Goal: Check status: Check status

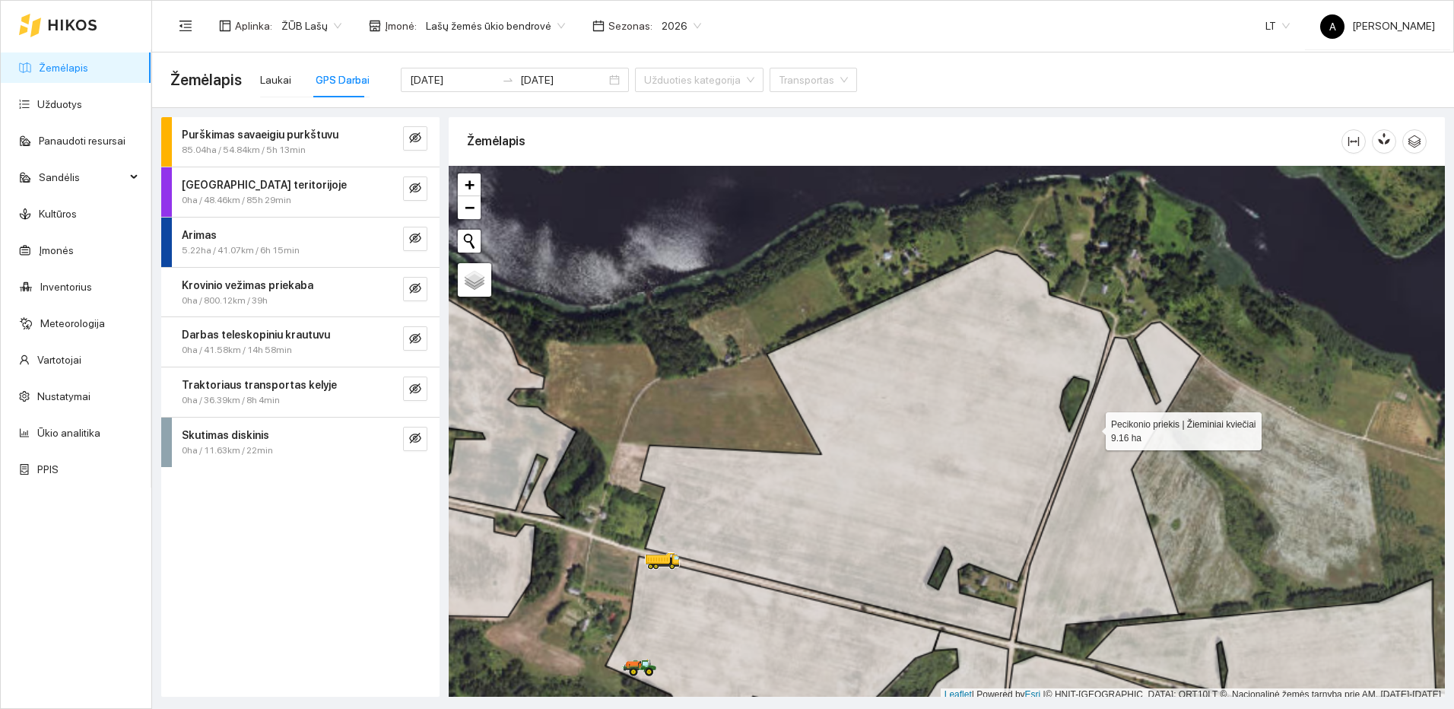
scroll to position [5, 0]
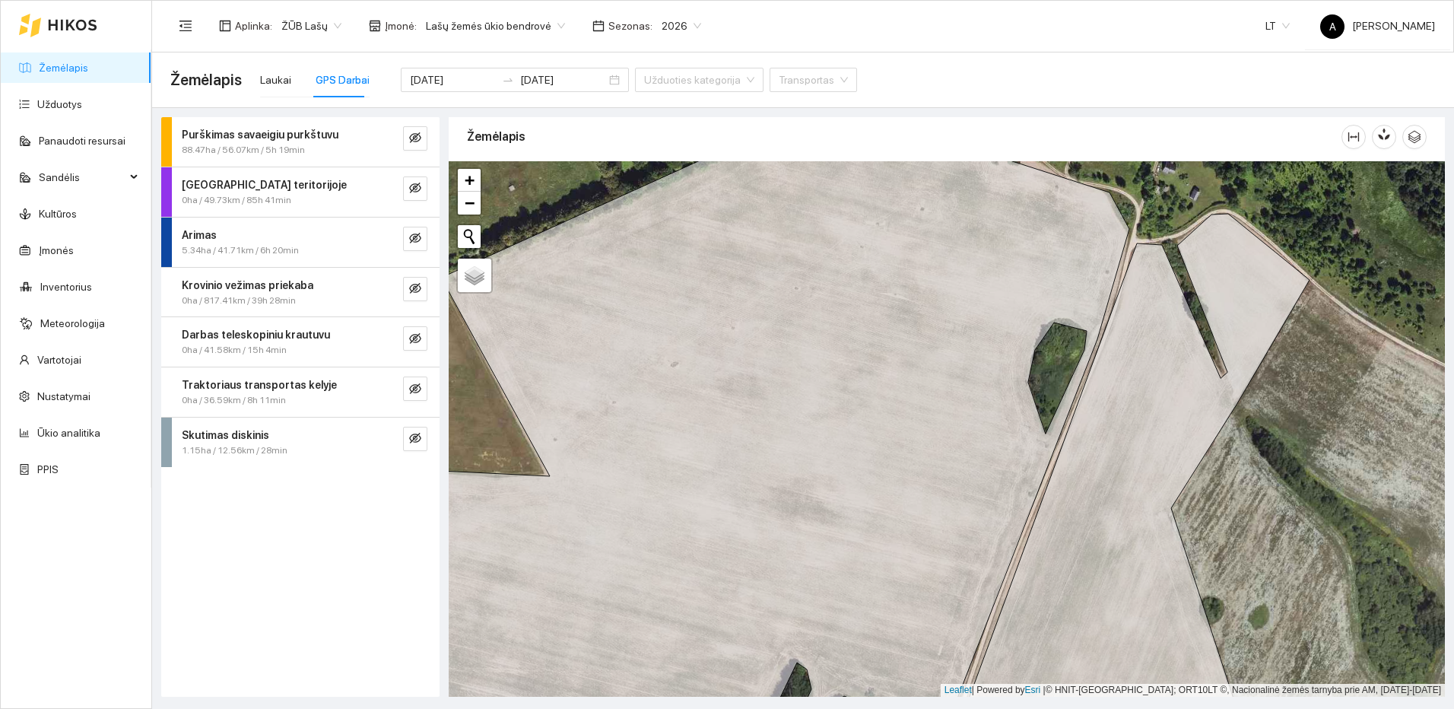
click at [88, 65] on link "Žemėlapis" at bounding box center [63, 68] width 49 height 12
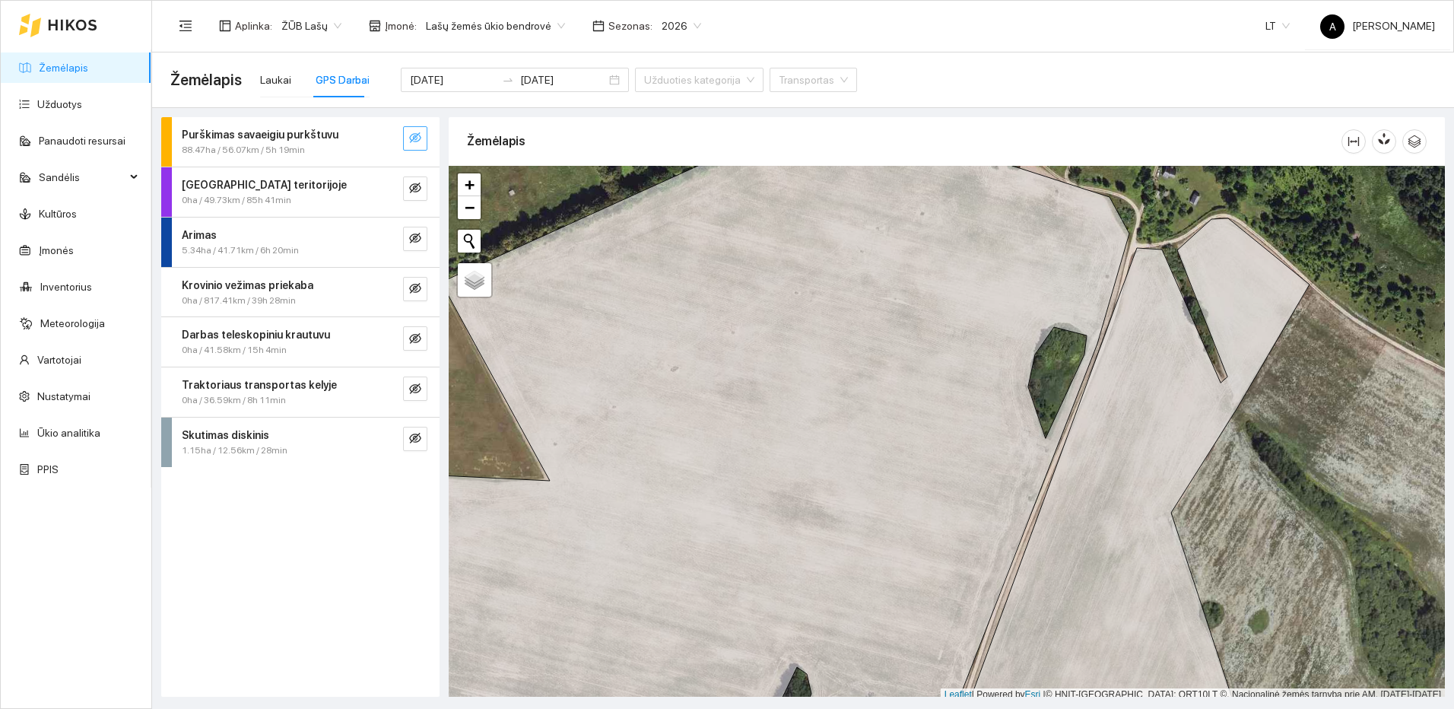
click at [415, 134] on icon "eye-invisible" at bounding box center [415, 137] width 12 height 11
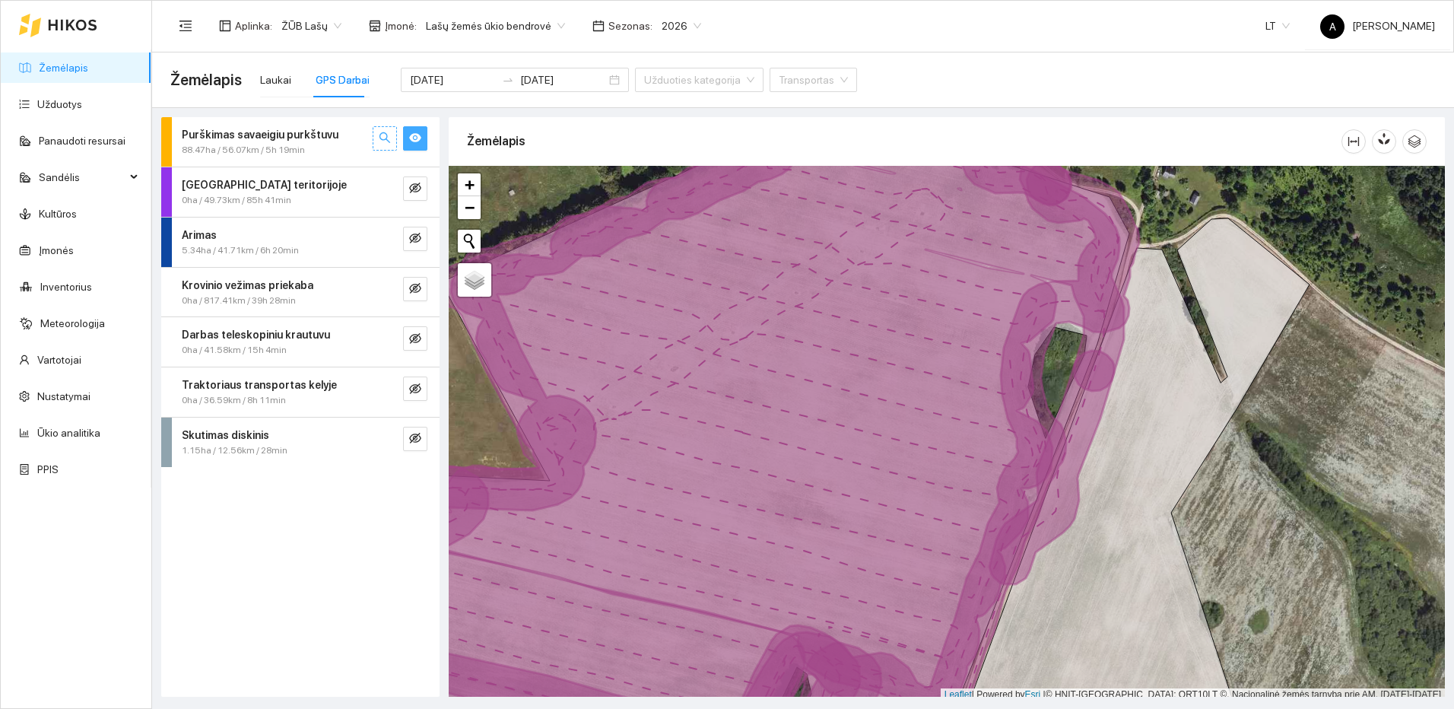
click at [380, 137] on icon "search" at bounding box center [384, 137] width 11 height 11
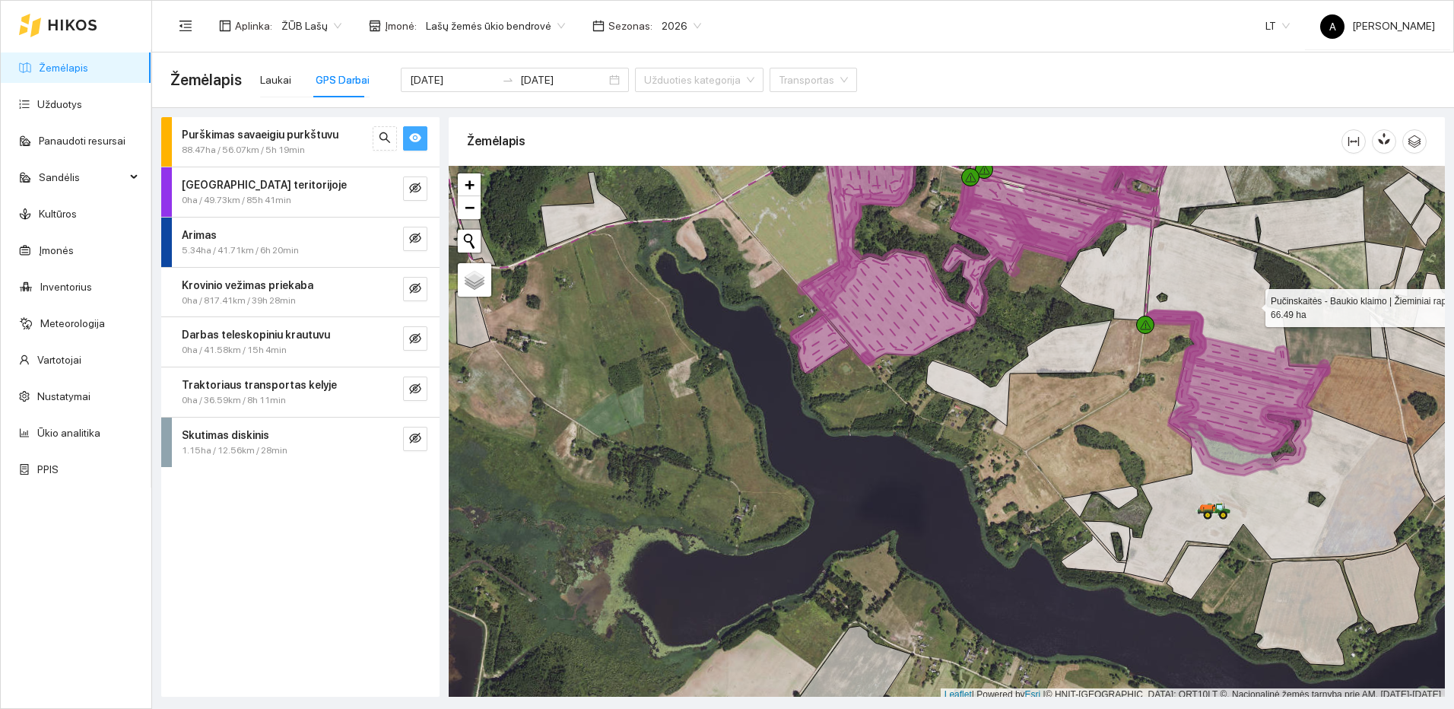
scroll to position [5, 0]
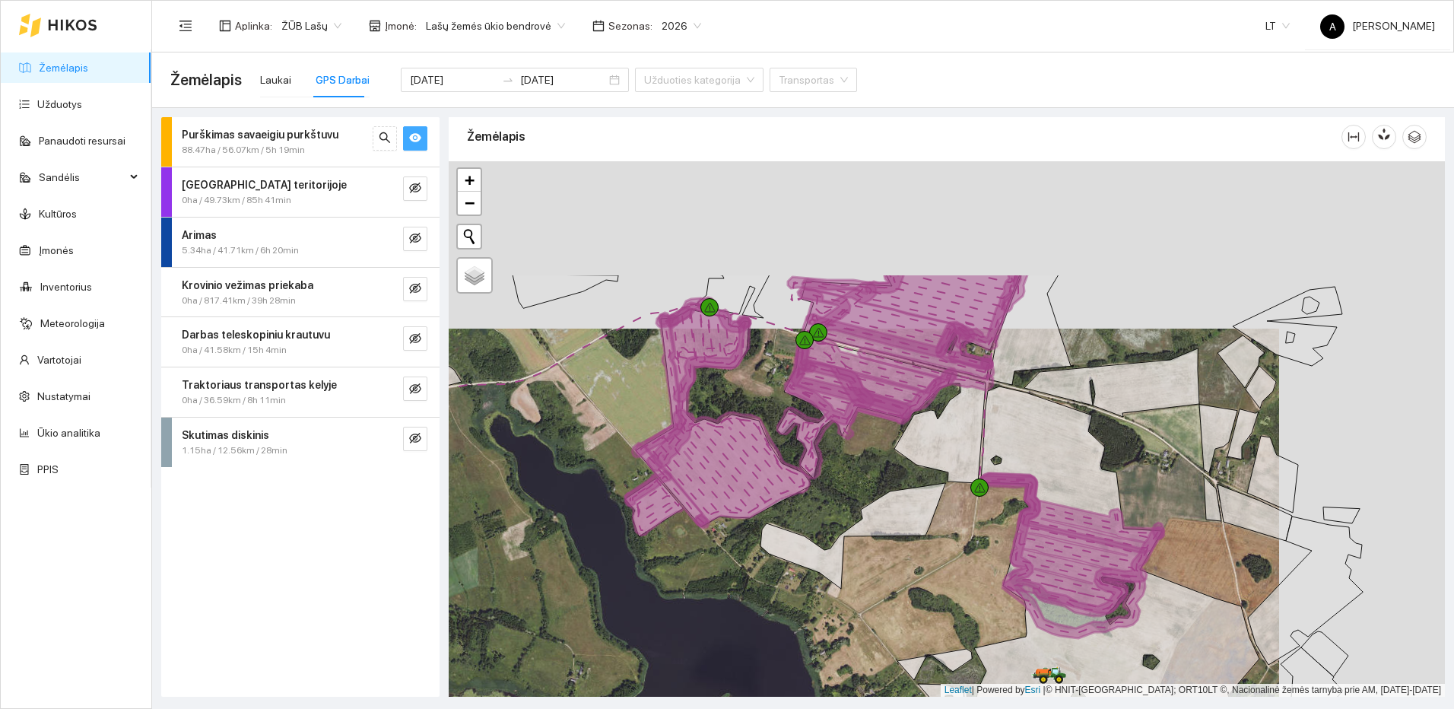
drag, startPoint x: 1252, startPoint y: 304, endPoint x: 1086, endPoint y: 471, distance: 235.5
click at [1086, 471] on icon at bounding box center [1108, 565] width 301 height 358
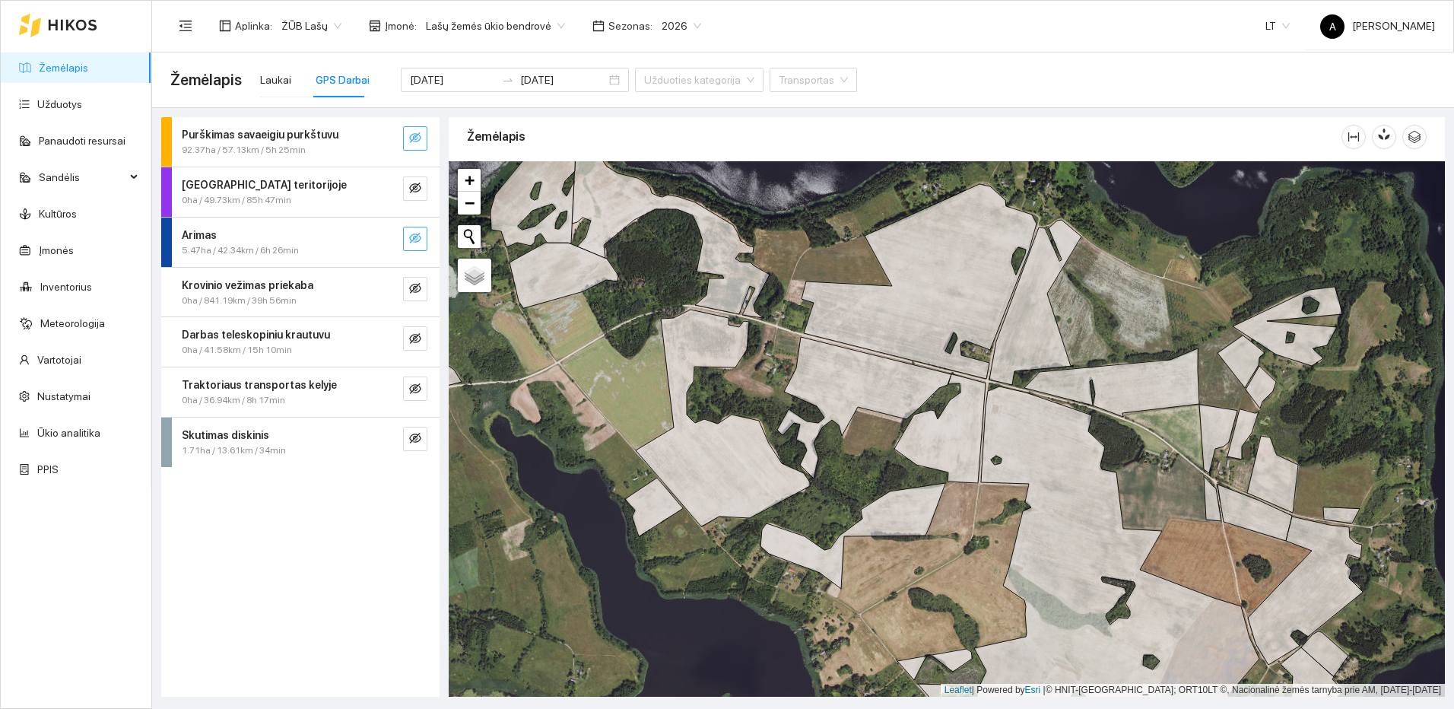
click at [414, 236] on icon "eye-invisible" at bounding box center [415, 238] width 12 height 11
click at [393, 239] on button "button" at bounding box center [385, 239] width 24 height 24
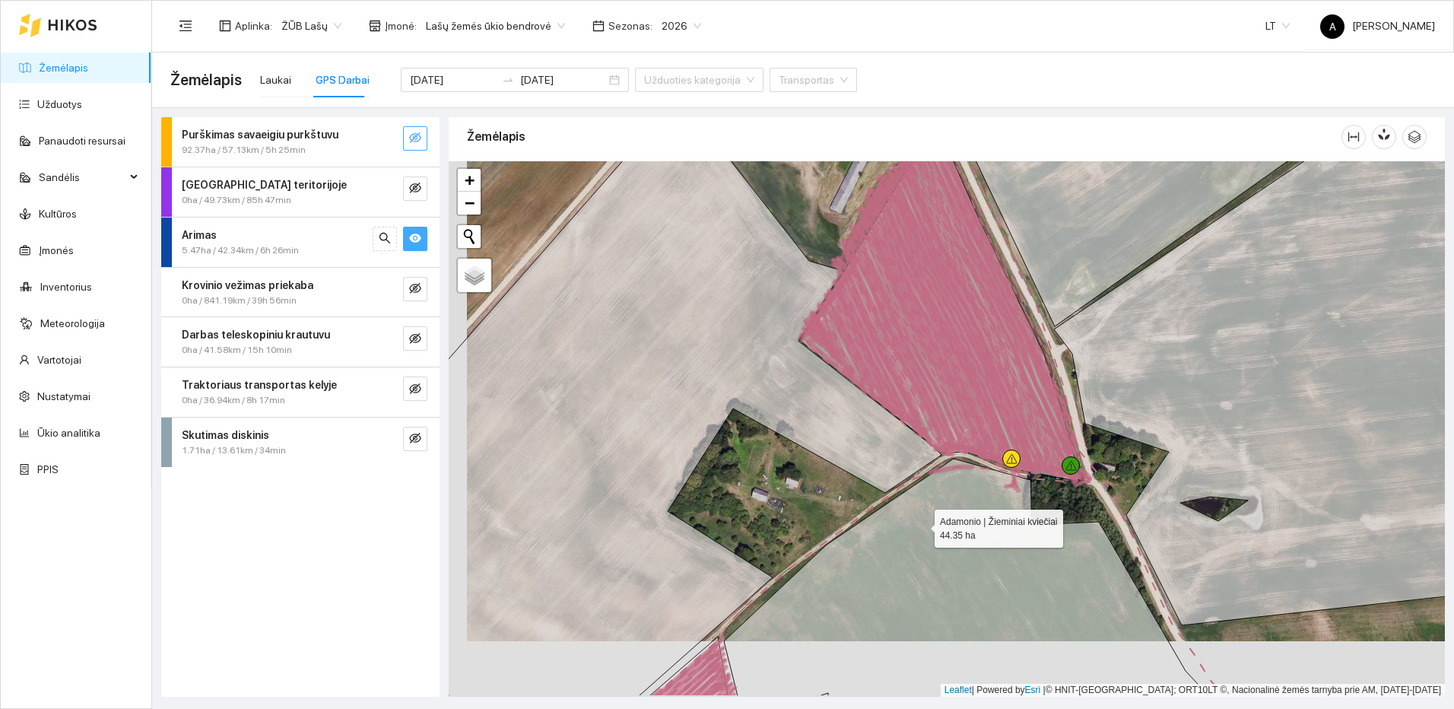
drag, startPoint x: 897, startPoint y: 594, endPoint x: 976, endPoint y: 367, distance: 240.7
click at [976, 459] on icon at bounding box center [966, 577] width 485 height 237
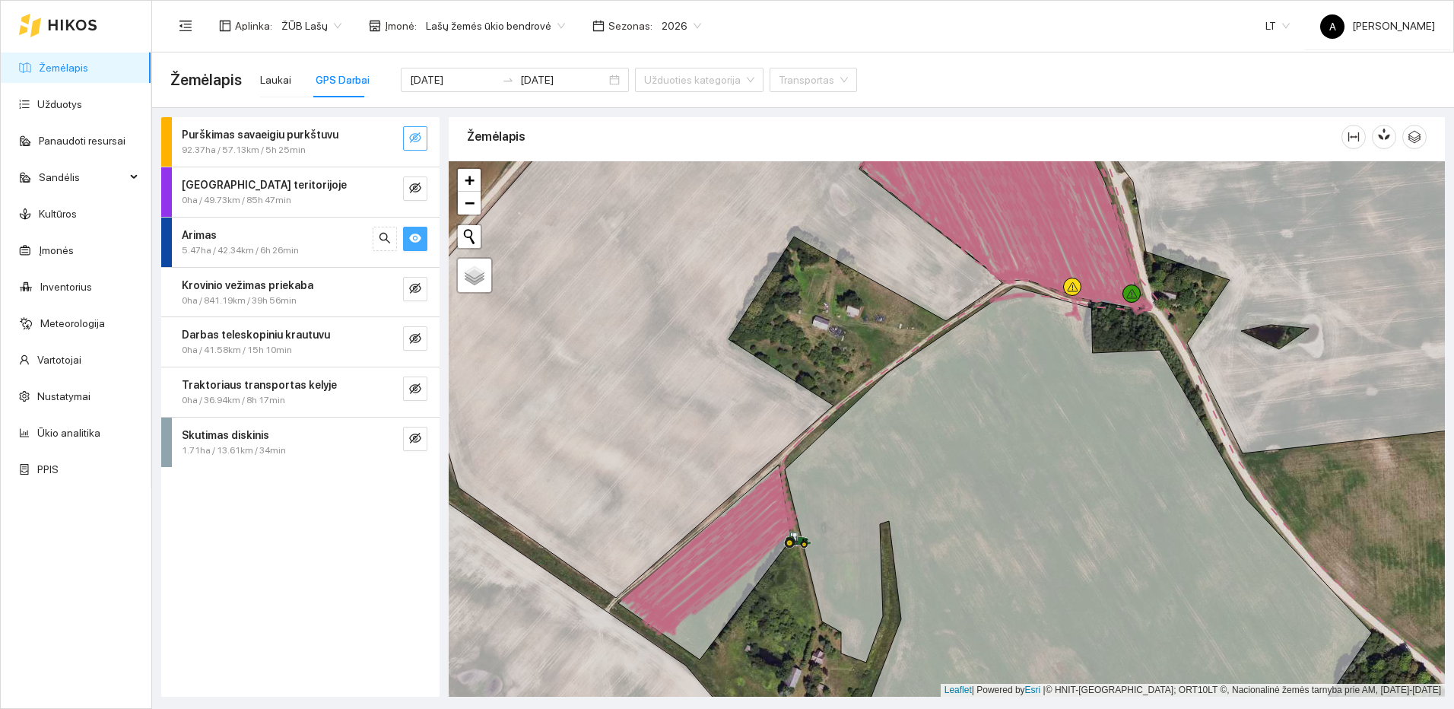
click at [411, 237] on icon "eye" at bounding box center [415, 237] width 12 height 9
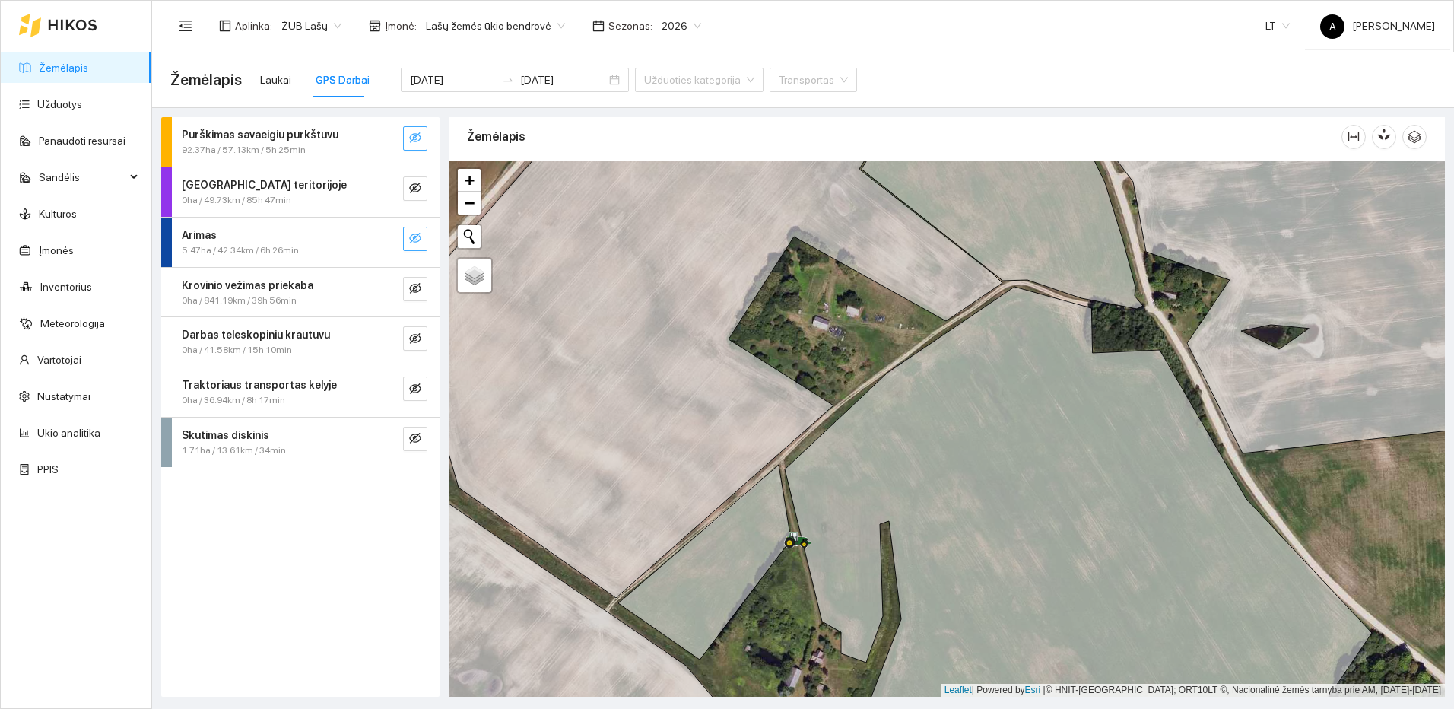
click at [413, 240] on icon "eye-invisible" at bounding box center [415, 238] width 12 height 11
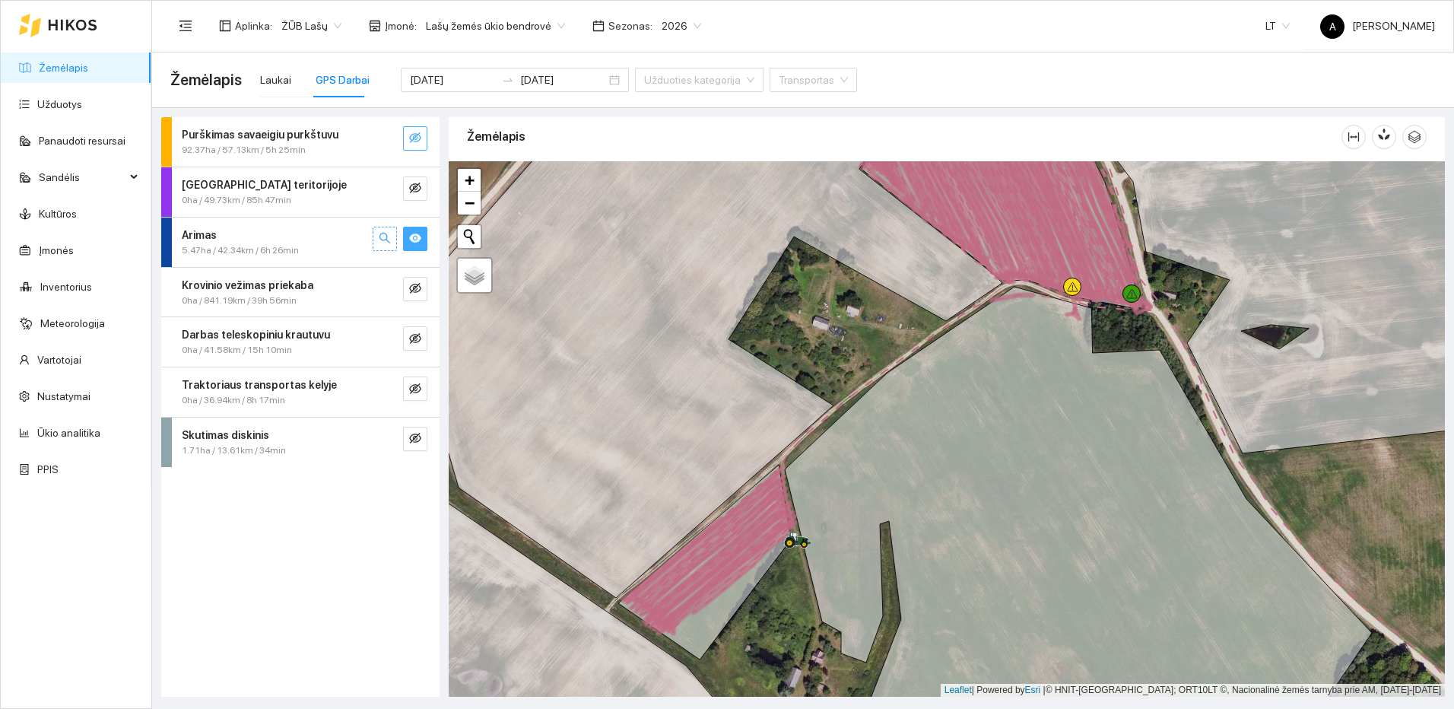
click at [381, 238] on icon "search" at bounding box center [385, 238] width 12 height 12
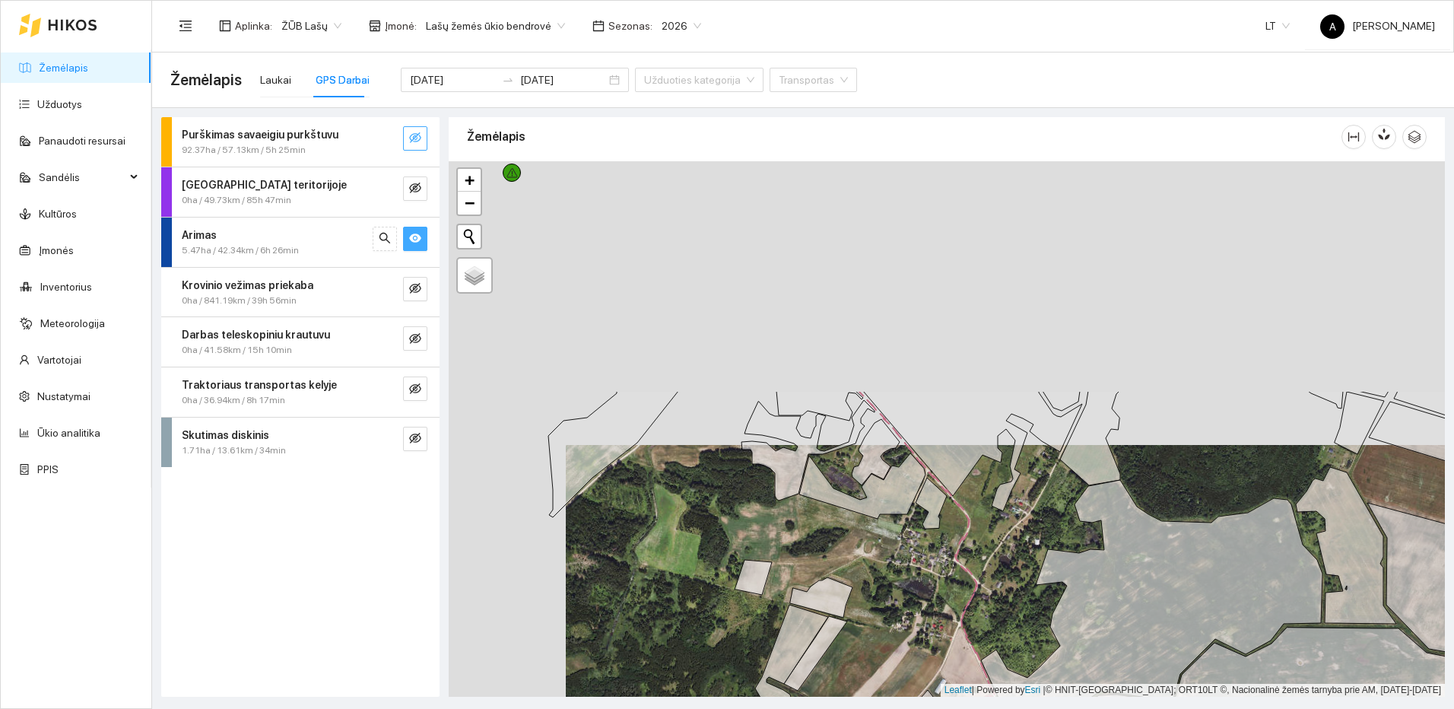
drag, startPoint x: 770, startPoint y: 268, endPoint x: 900, endPoint y: 609, distance: 365.6
click at [900, 610] on div at bounding box center [947, 428] width 996 height 535
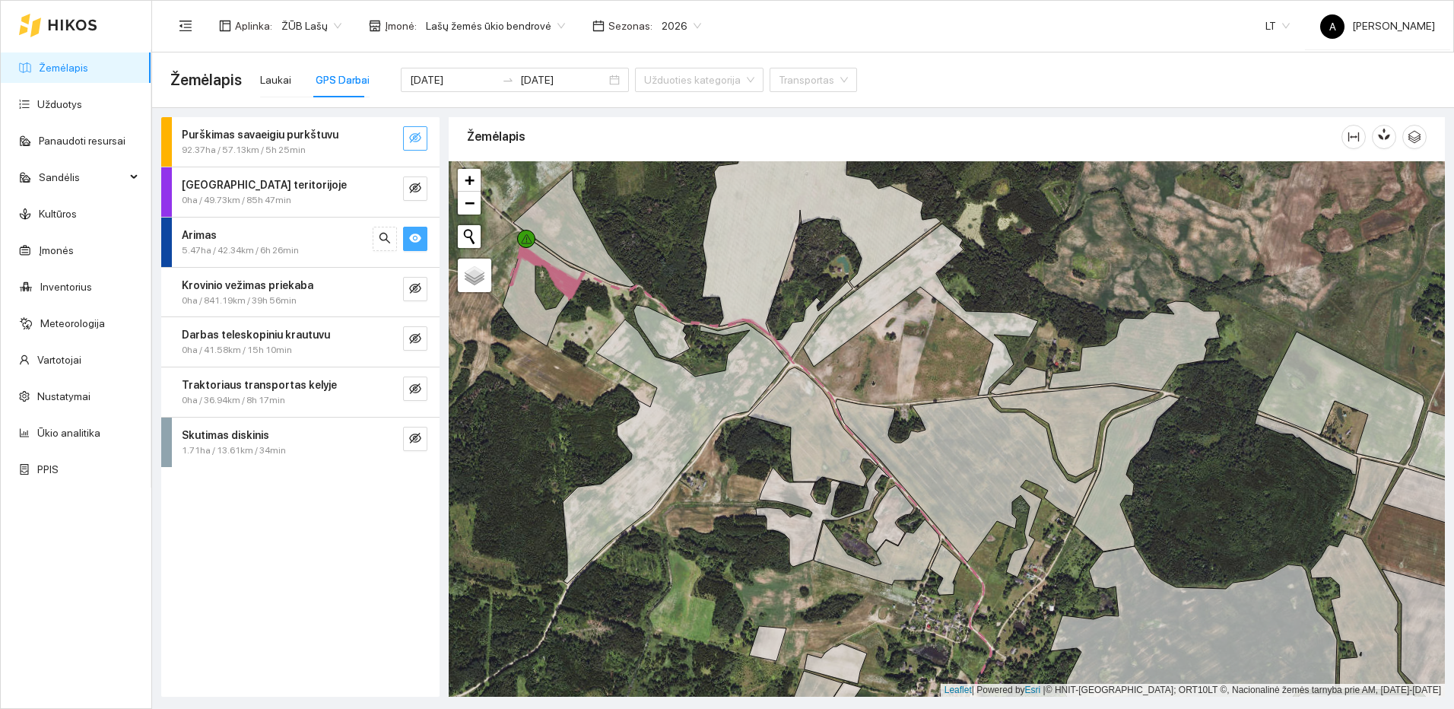
click at [417, 236] on icon "eye" at bounding box center [415, 237] width 12 height 9
click at [420, 444] on icon "eye-invisible" at bounding box center [415, 438] width 12 height 12
click at [395, 439] on button "button" at bounding box center [385, 439] width 24 height 24
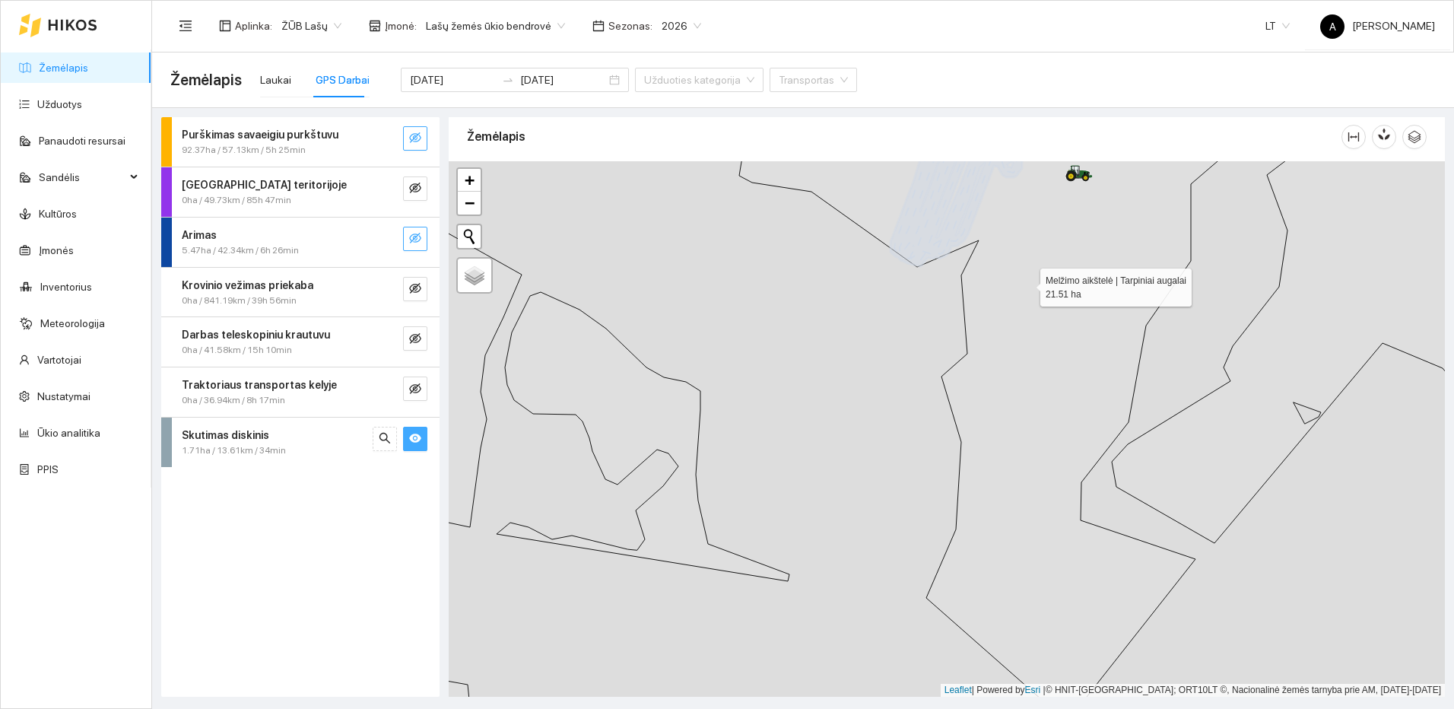
drag, startPoint x: 1027, startPoint y: 284, endPoint x: 998, endPoint y: 487, distance: 205.7
click at [998, 487] on icon at bounding box center [988, 414] width 498 height 614
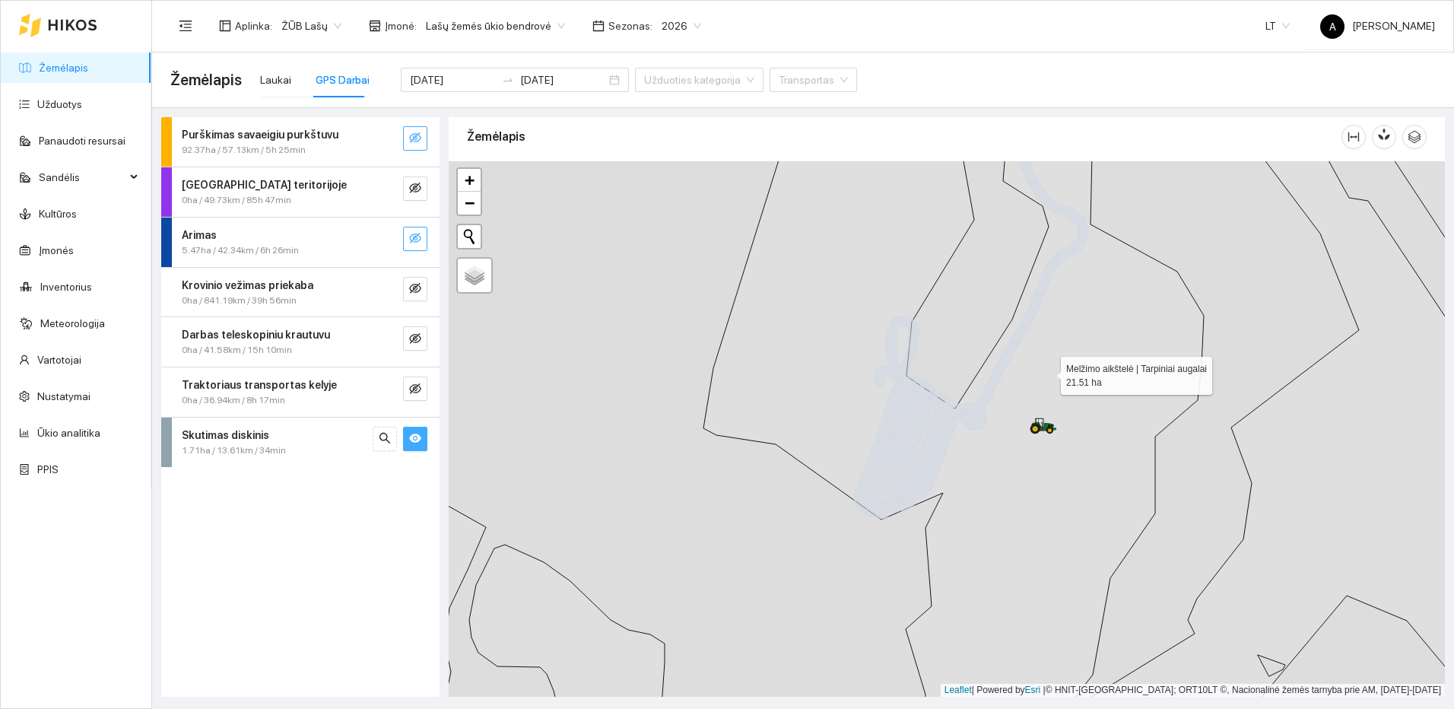
drag, startPoint x: 1059, startPoint y: 295, endPoint x: 1002, endPoint y: 463, distance: 177.5
click at [1002, 463] on icon at bounding box center [953, 475] width 500 height 644
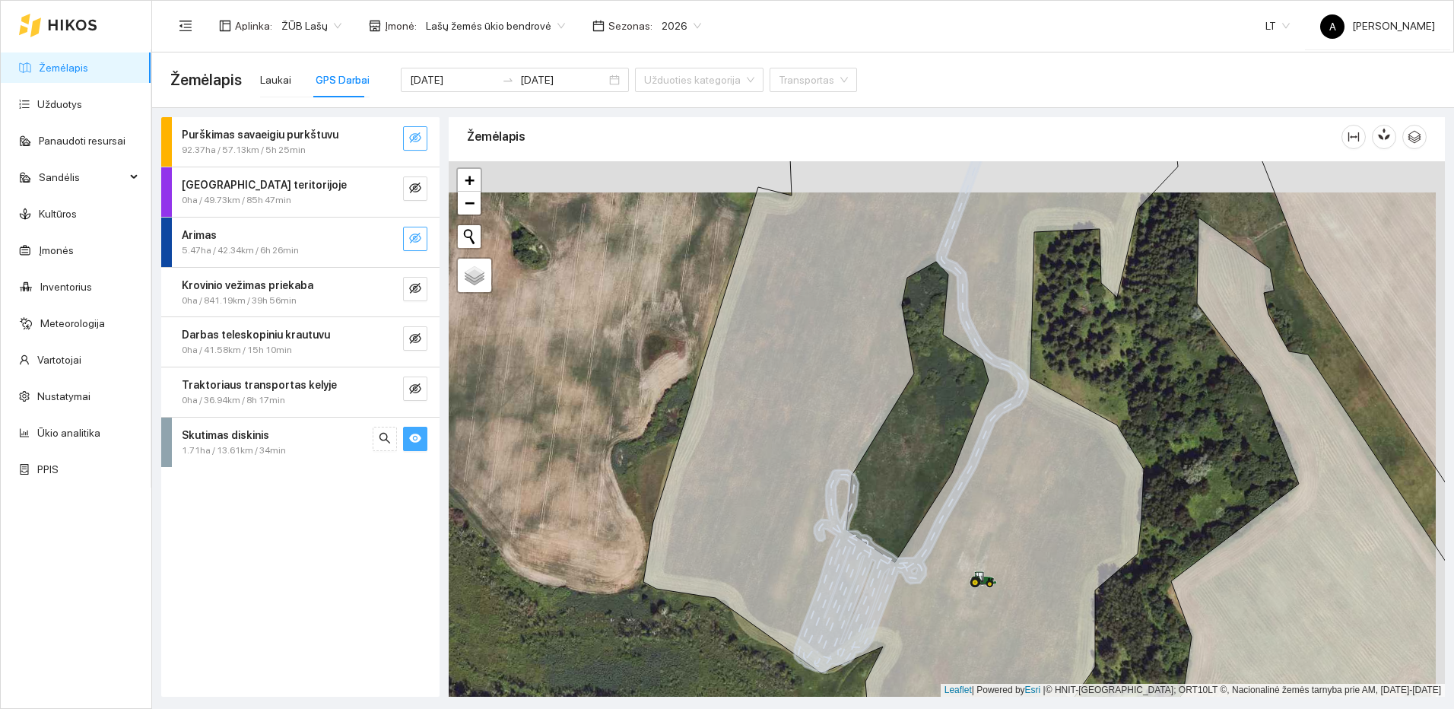
drag, startPoint x: 1050, startPoint y: 327, endPoint x: 989, endPoint y: 495, distance: 178.7
click at [989, 495] on div at bounding box center [947, 428] width 996 height 535
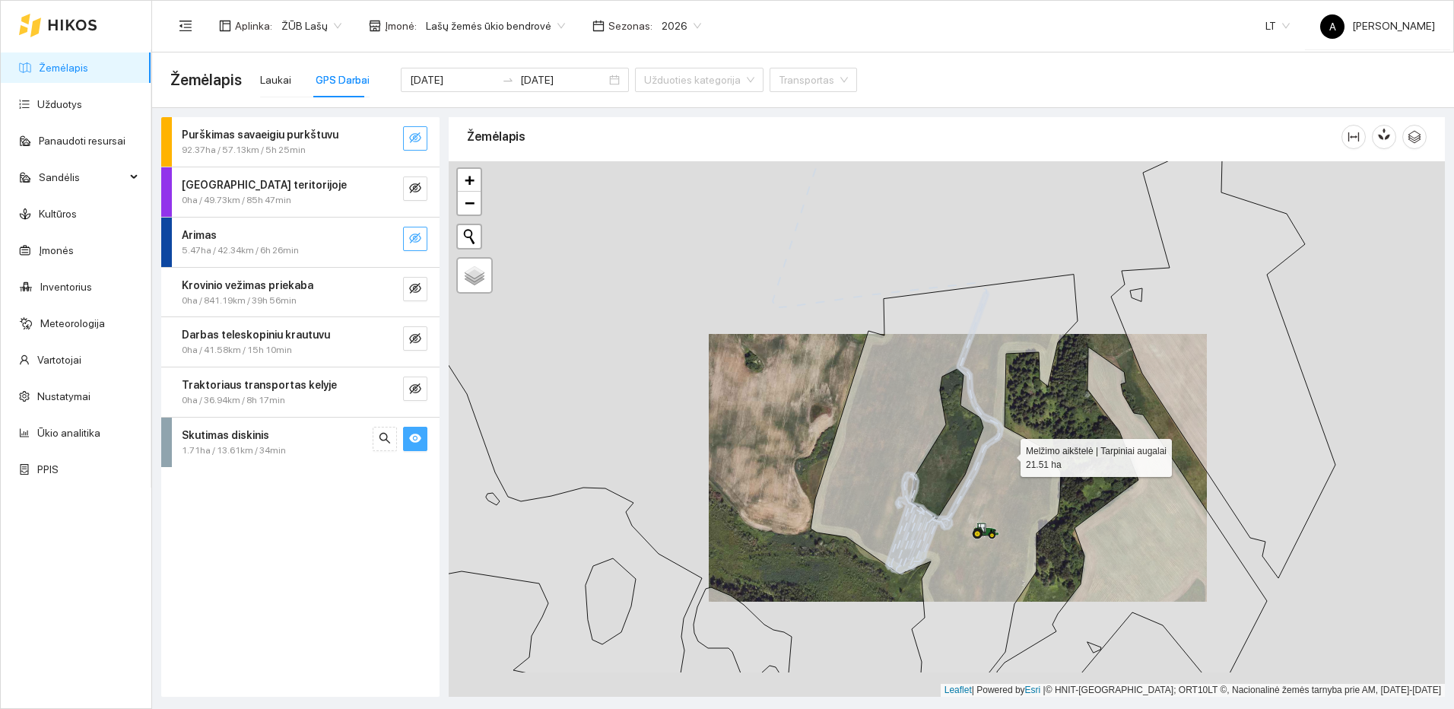
drag, startPoint x: 993, startPoint y: 554, endPoint x: 1008, endPoint y: 440, distance: 114.2
click at [1008, 443] on icon at bounding box center [944, 474] width 267 height 398
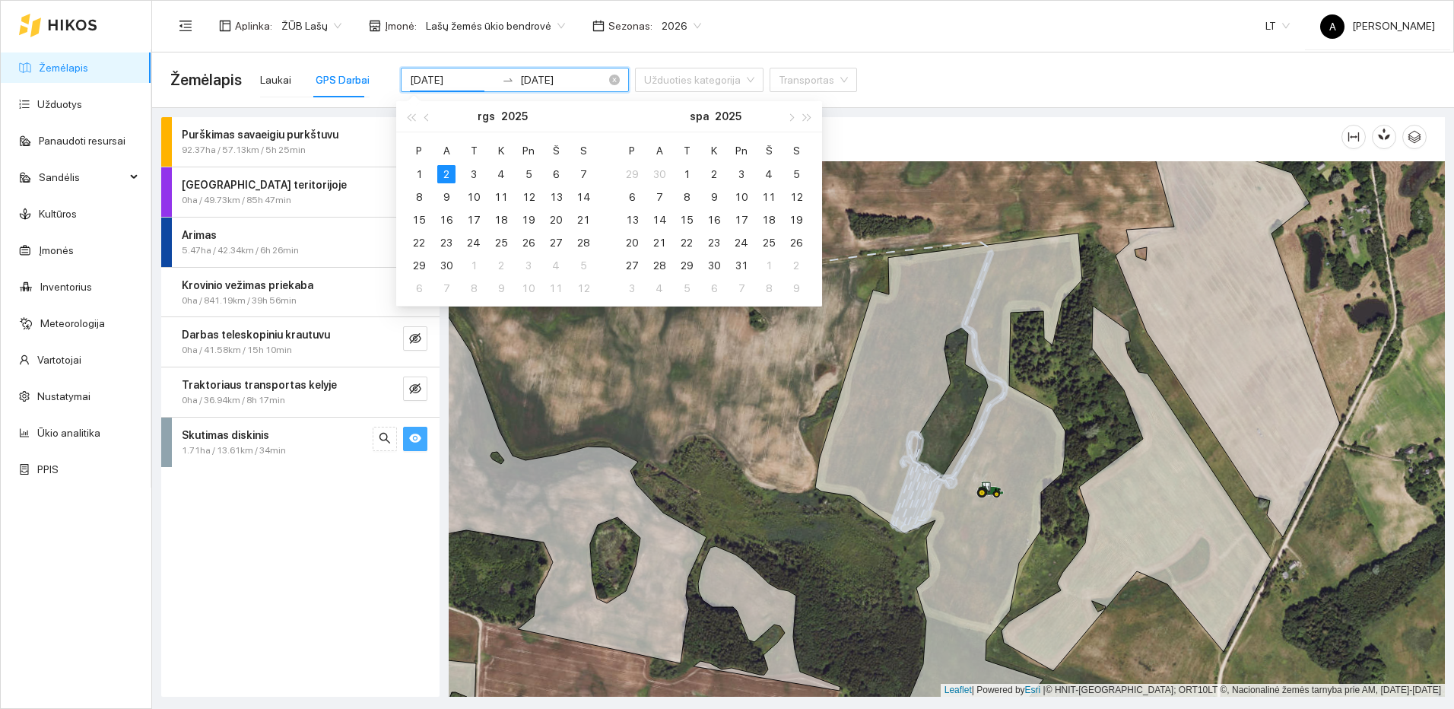
click at [461, 79] on input "[DATE]" at bounding box center [453, 79] width 86 height 17
type input "[DATE]"
click at [421, 173] on div "1" at bounding box center [419, 174] width 18 height 18
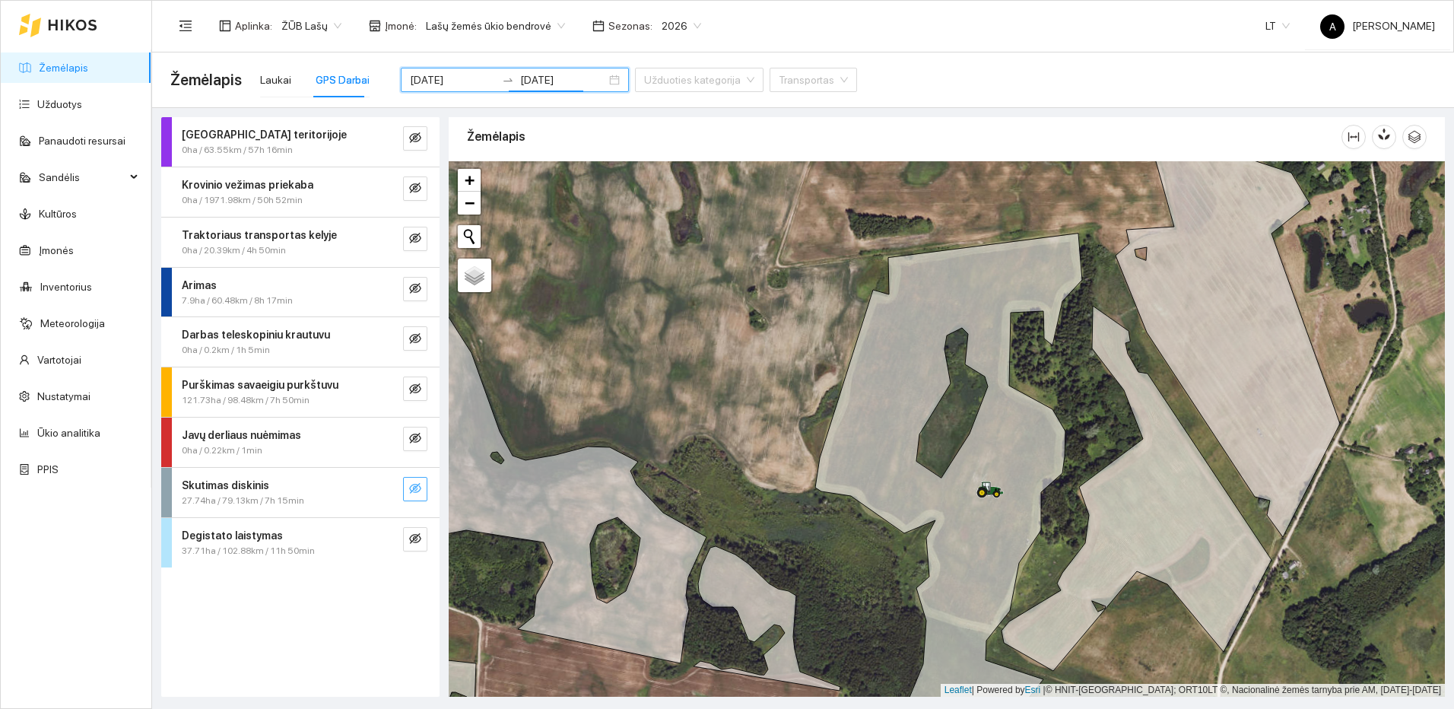
click at [413, 480] on button "button" at bounding box center [415, 489] width 24 height 24
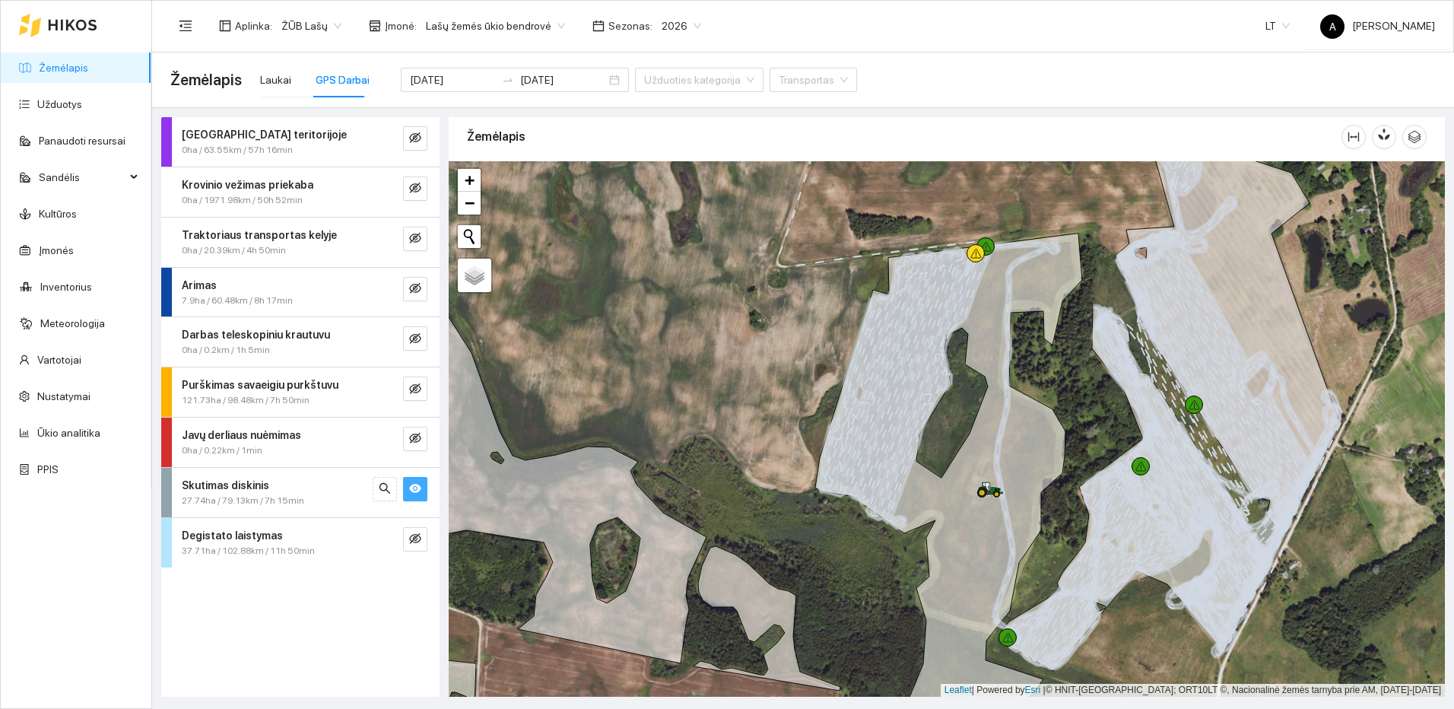
click at [413, 480] on button "button" at bounding box center [415, 489] width 24 height 24
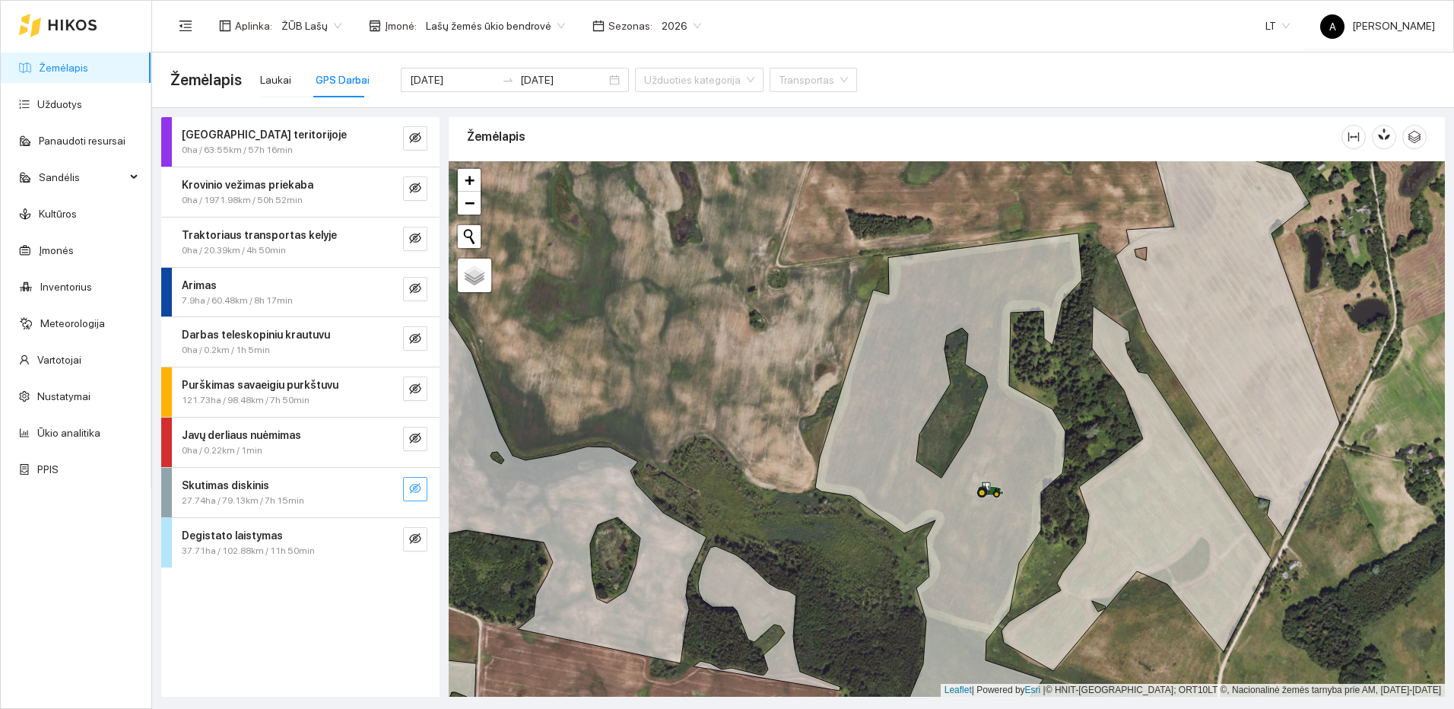
click at [413, 480] on button "button" at bounding box center [415, 489] width 24 height 24
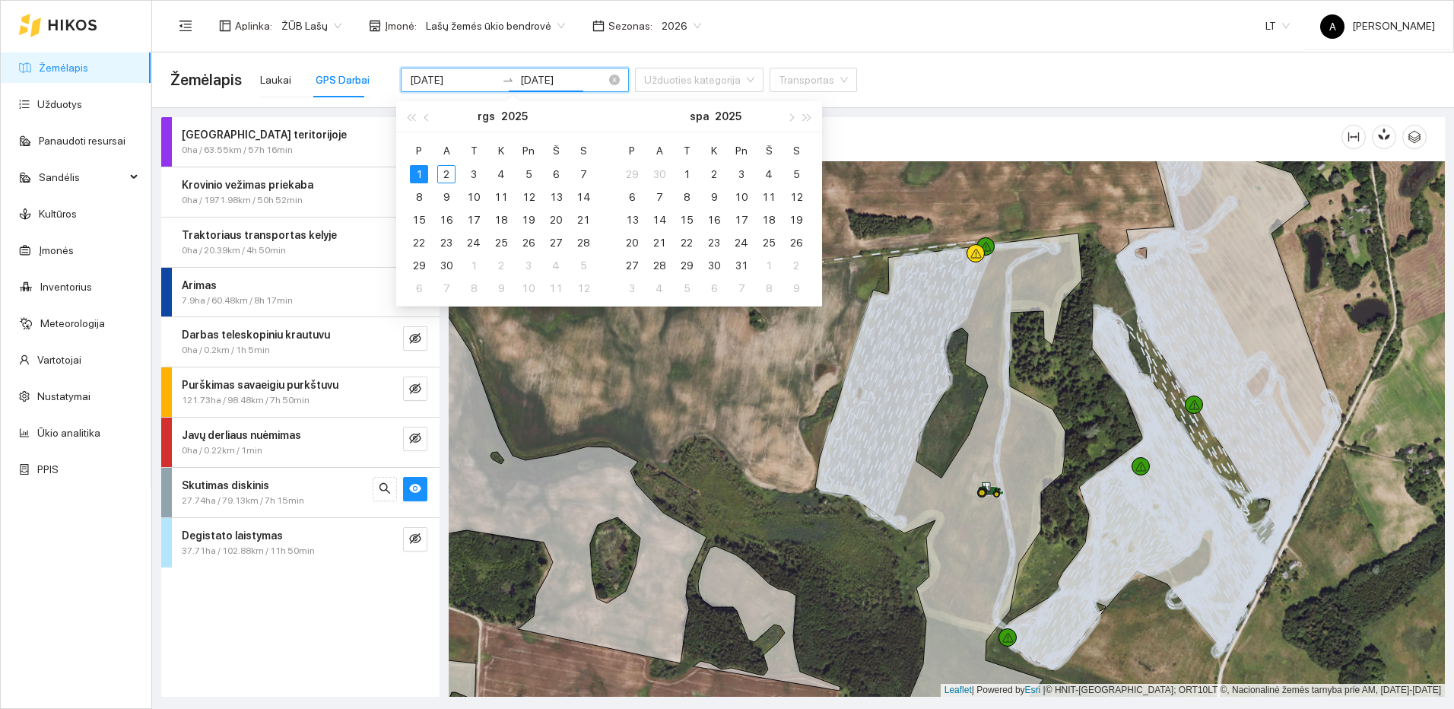
click at [560, 77] on input "[DATE]" at bounding box center [563, 79] width 86 height 17
type input "[DATE]"
click at [447, 167] on div "2" at bounding box center [446, 174] width 18 height 18
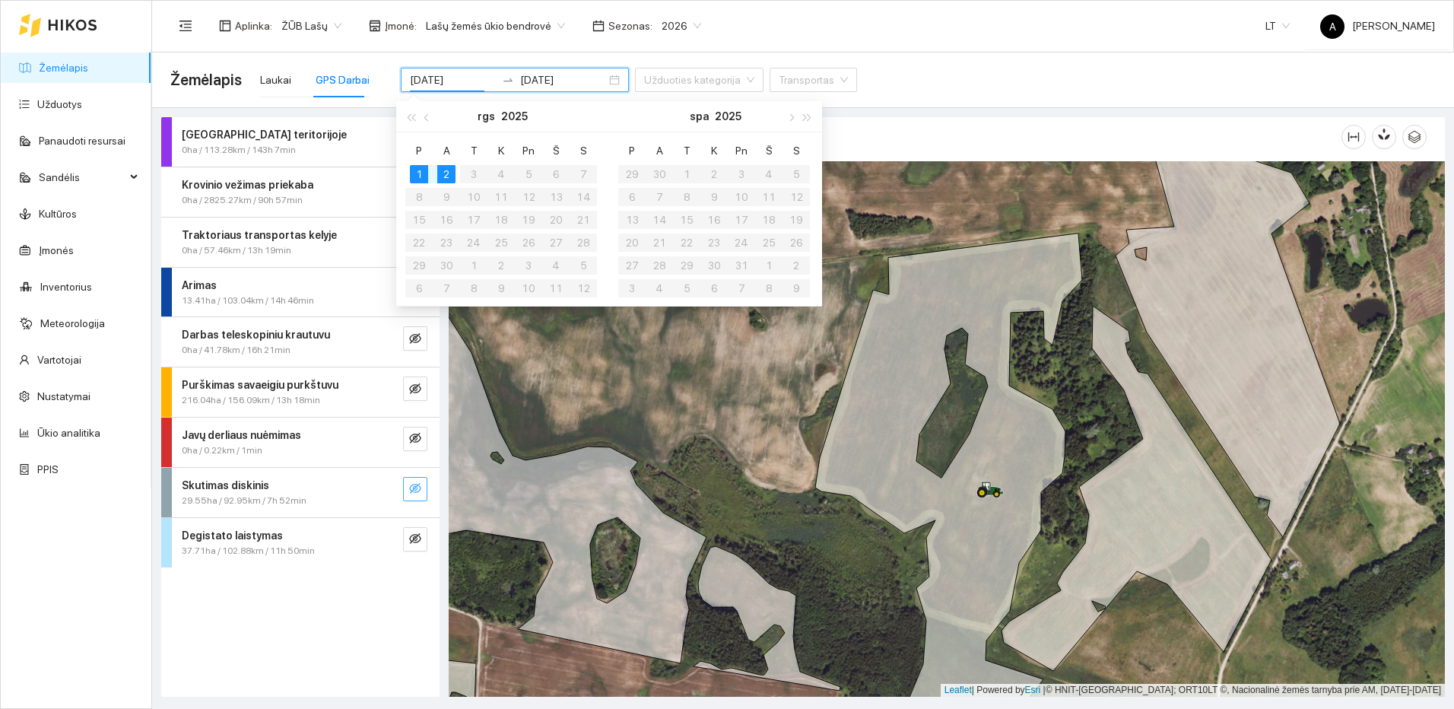
click at [421, 487] on icon "eye-invisible" at bounding box center [415, 488] width 12 height 12
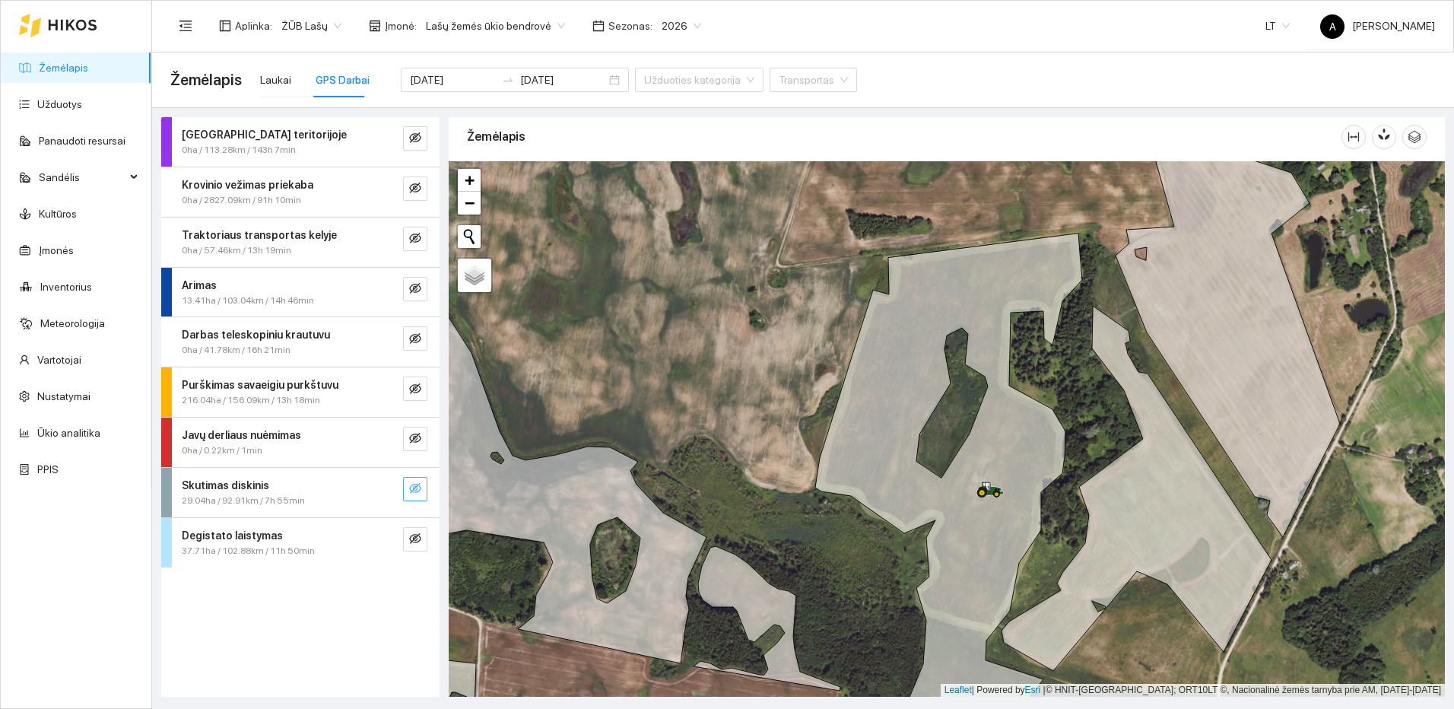
click at [416, 487] on icon "eye-invisible" at bounding box center [415, 488] width 12 height 11
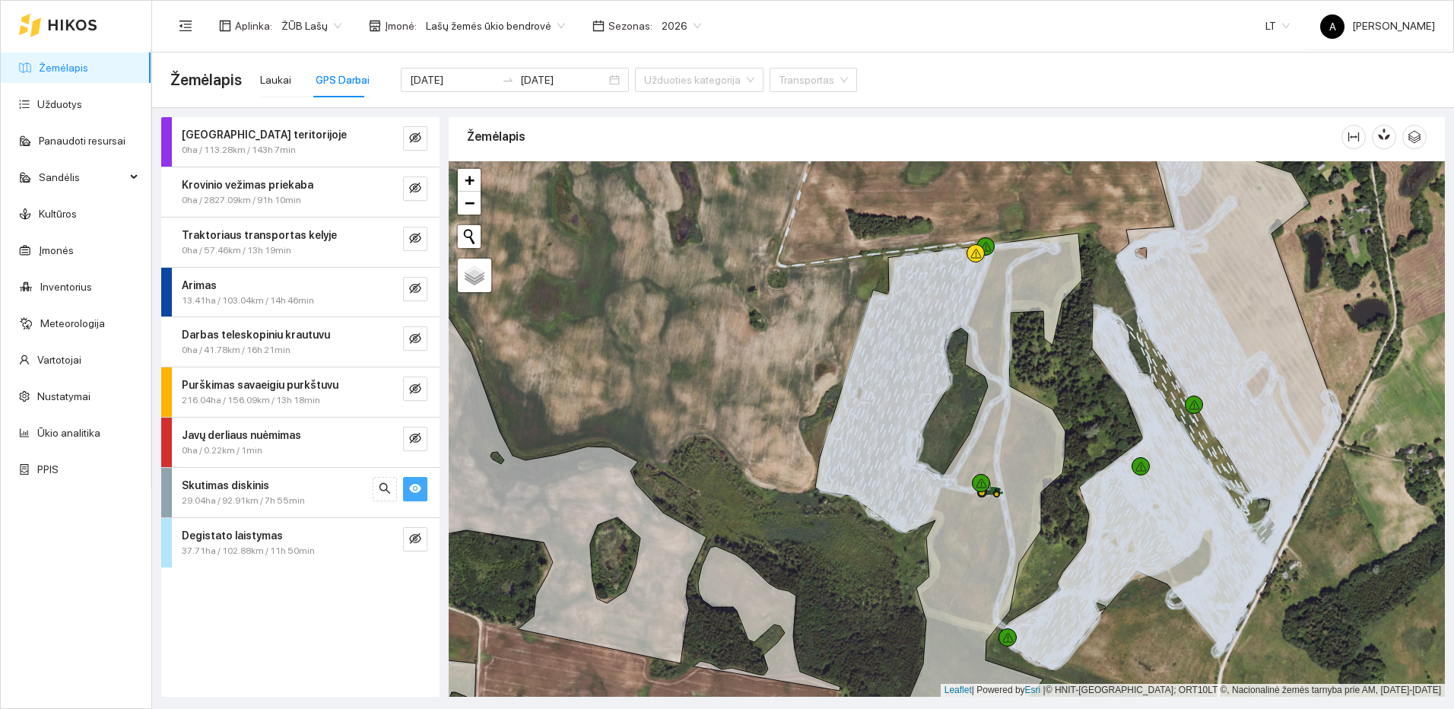
click at [416, 487] on icon "eye" at bounding box center [415, 488] width 12 height 12
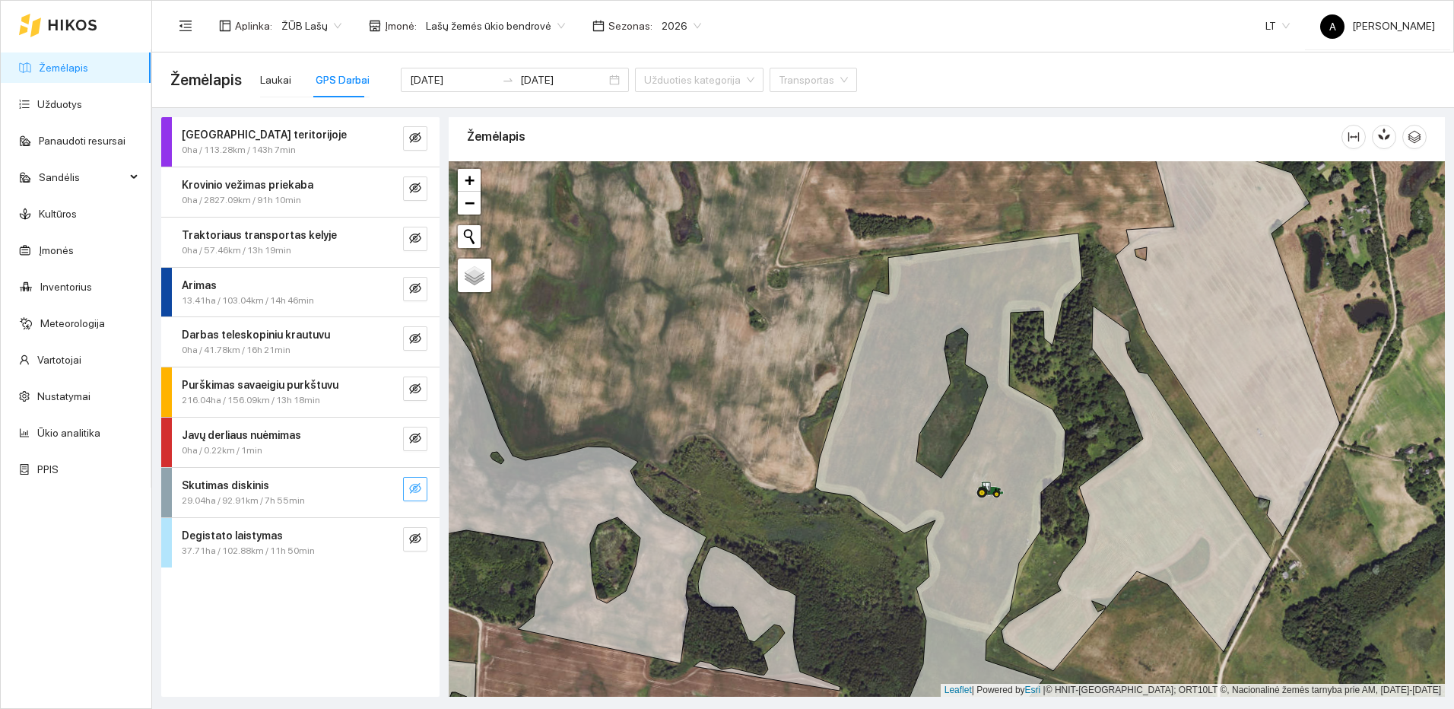
click at [416, 487] on icon "eye-invisible" at bounding box center [415, 488] width 12 height 11
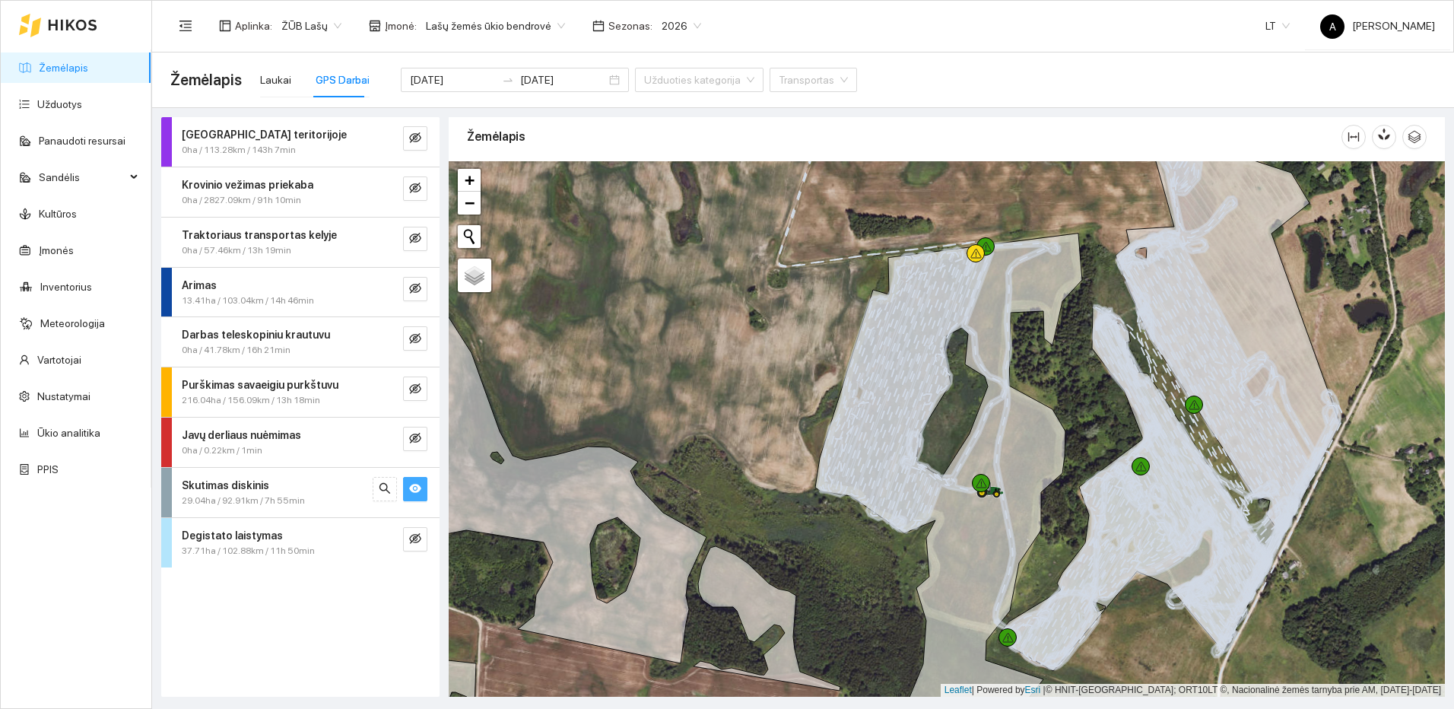
click at [416, 487] on icon "eye" at bounding box center [415, 488] width 12 height 12
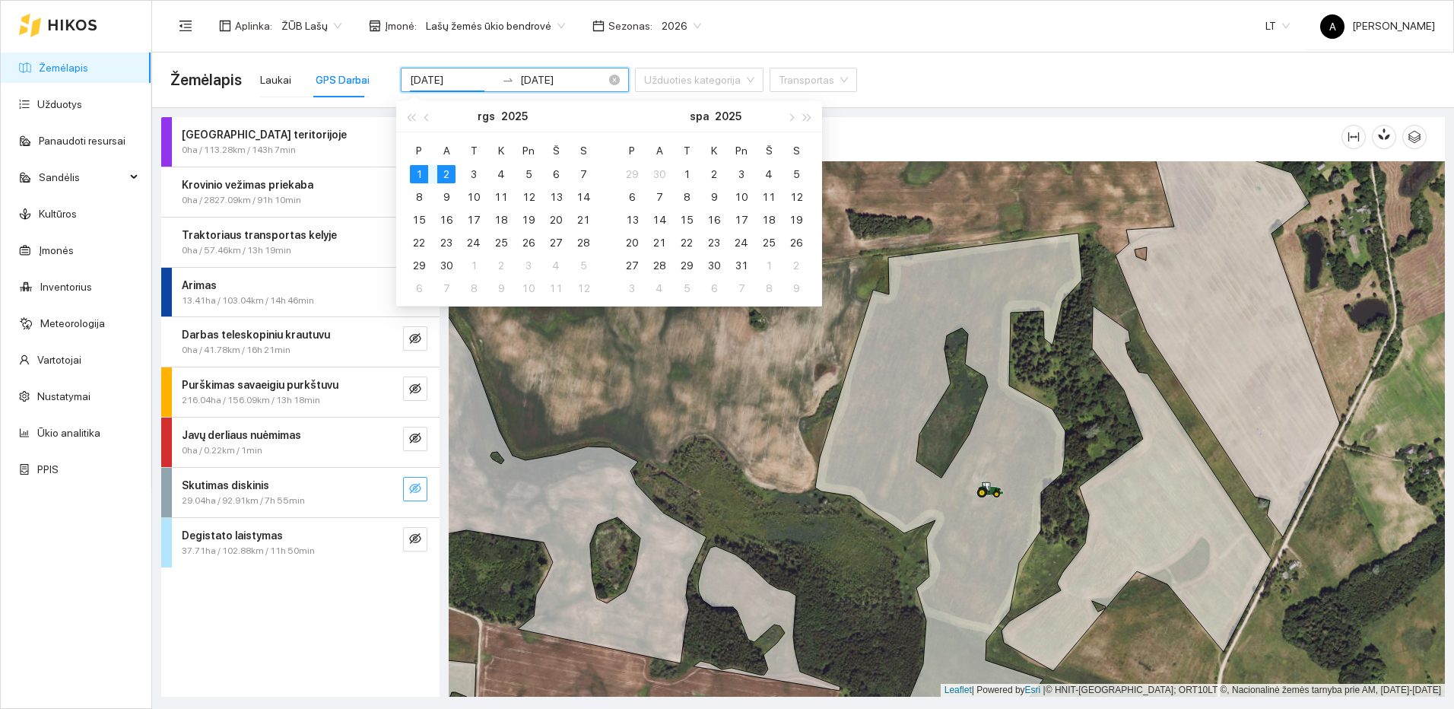
click at [462, 80] on input "[DATE]" at bounding box center [453, 79] width 86 height 17
type input "[DATE]"
click at [443, 173] on div "2" at bounding box center [446, 174] width 18 height 18
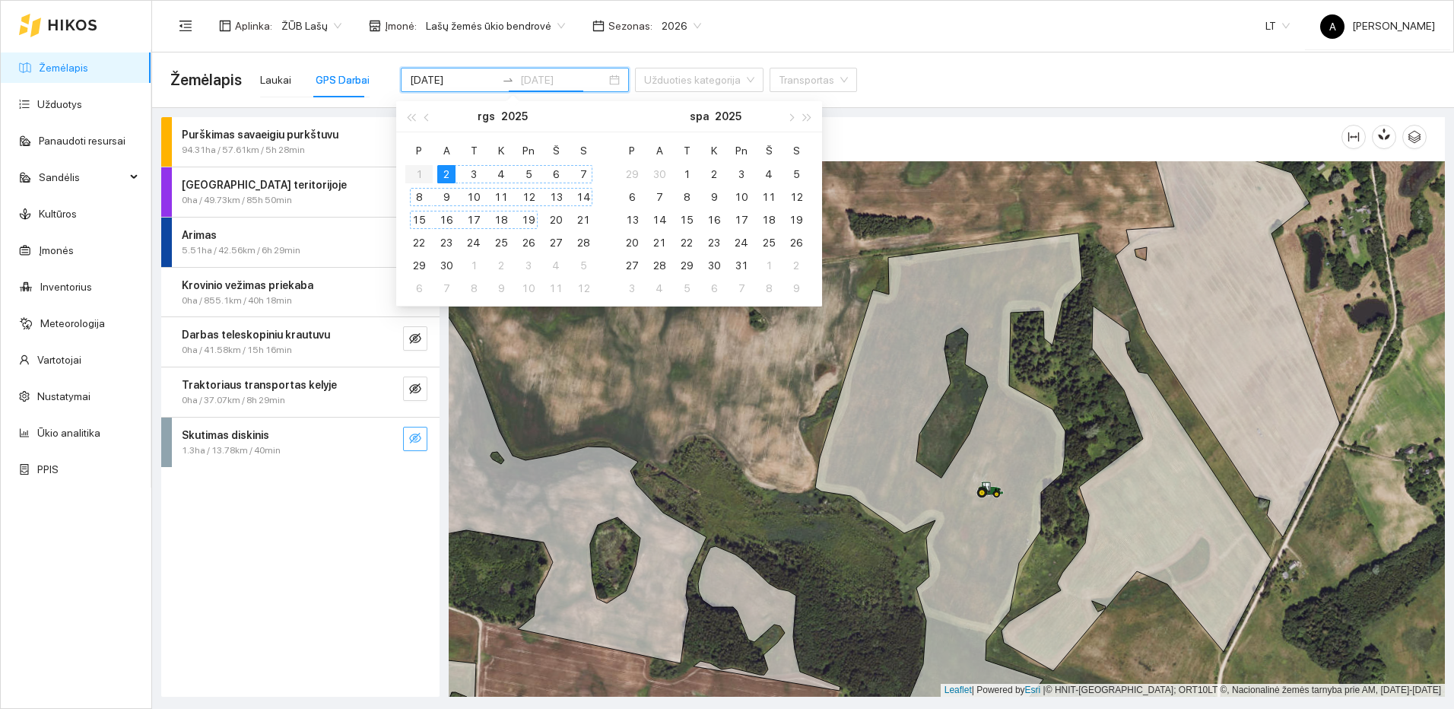
type input "[DATE]"
click at [357, 579] on div "Purškimas savaeigiu purkštuvu 94.31ha / 57.61km / 5h 28min [GEOGRAPHIC_DATA] te…" at bounding box center [300, 406] width 278 height 579
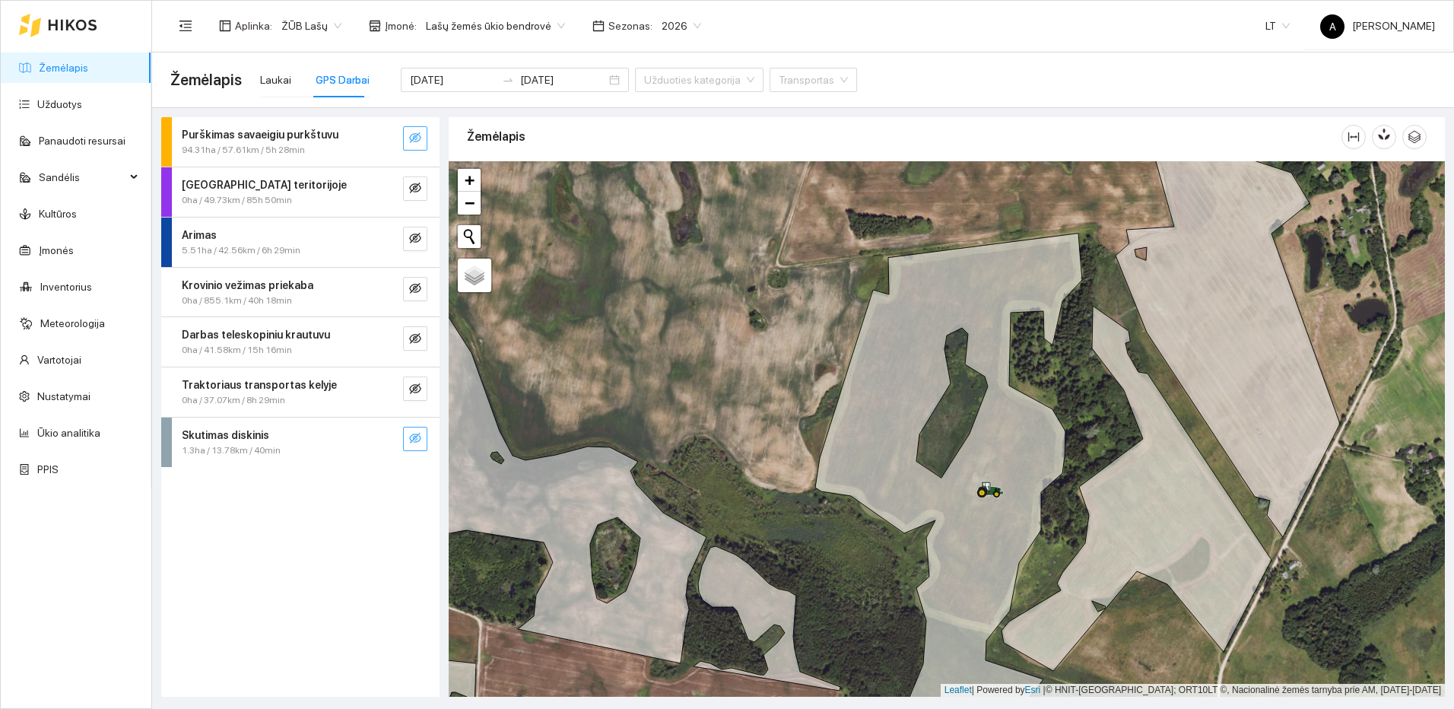
click at [421, 140] on button "button" at bounding box center [415, 138] width 24 height 24
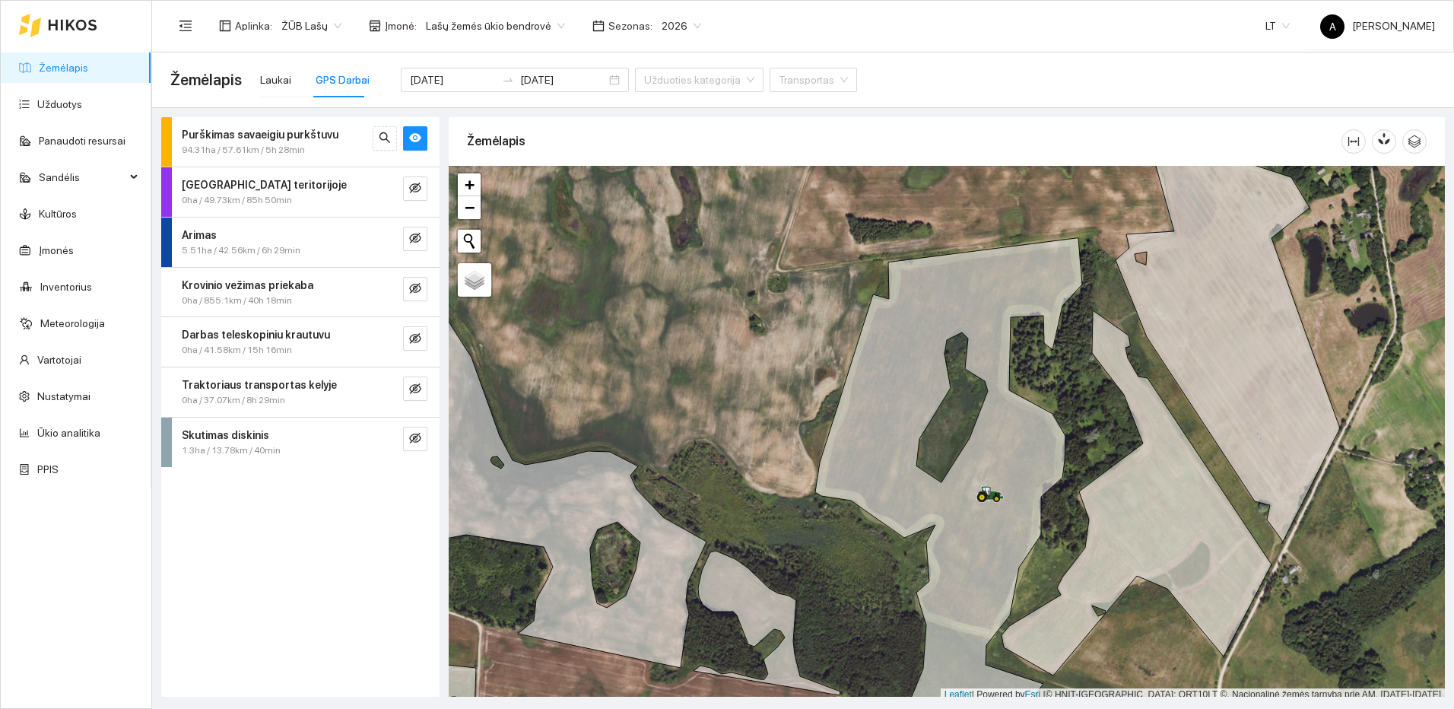
scroll to position [5, 0]
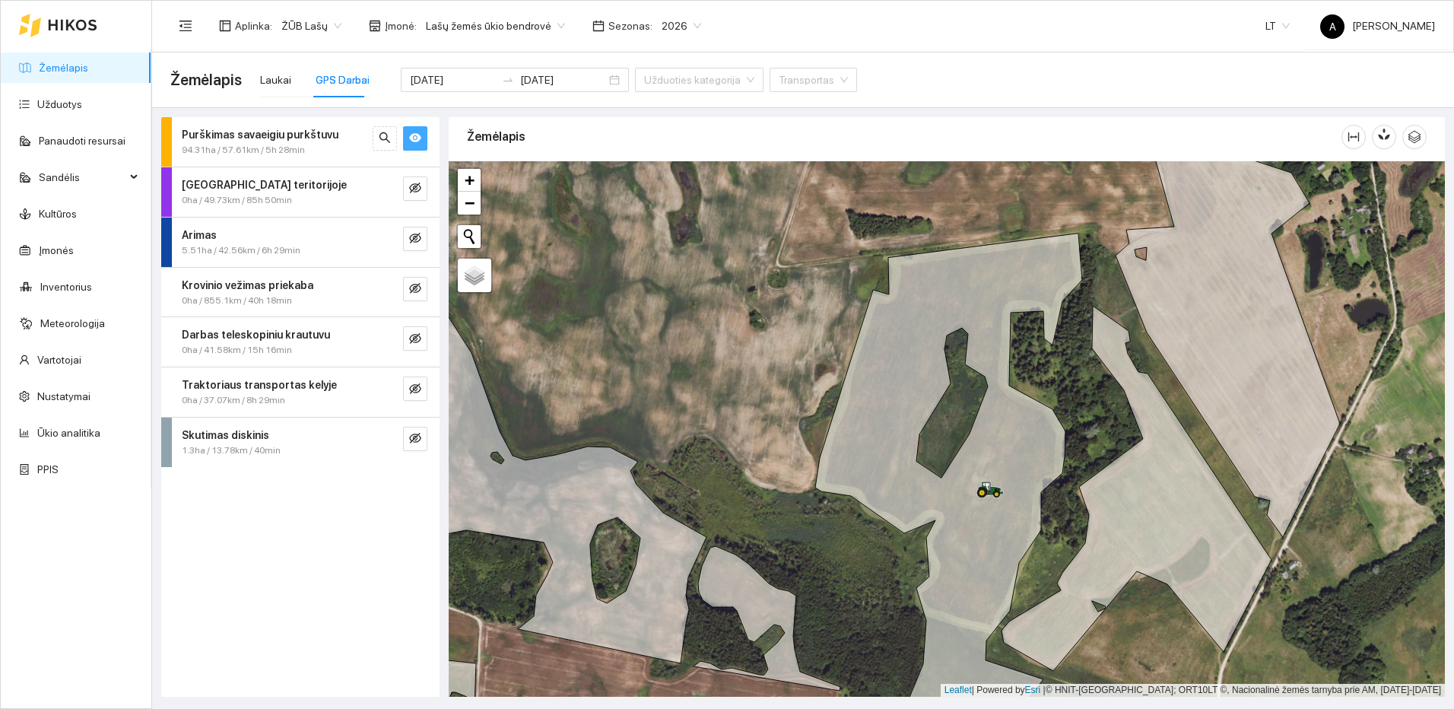
click at [412, 135] on icon "eye" at bounding box center [415, 138] width 12 height 9
click at [415, 338] on icon "eye-invisible" at bounding box center [415, 338] width 12 height 11
click at [382, 341] on icon "search" at bounding box center [384, 338] width 11 height 11
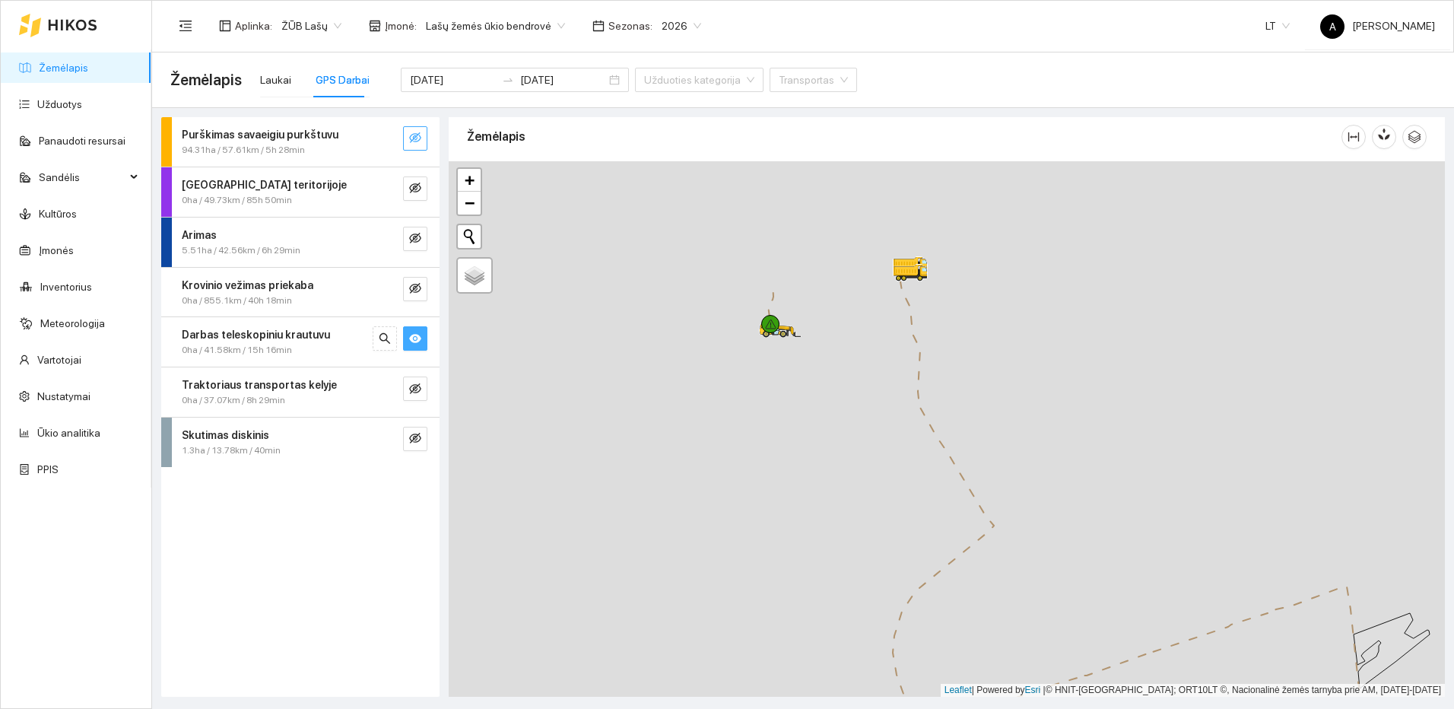
drag, startPoint x: 641, startPoint y: 275, endPoint x: 923, endPoint y: 439, distance: 326.1
click at [923, 439] on div at bounding box center [947, 428] width 996 height 535
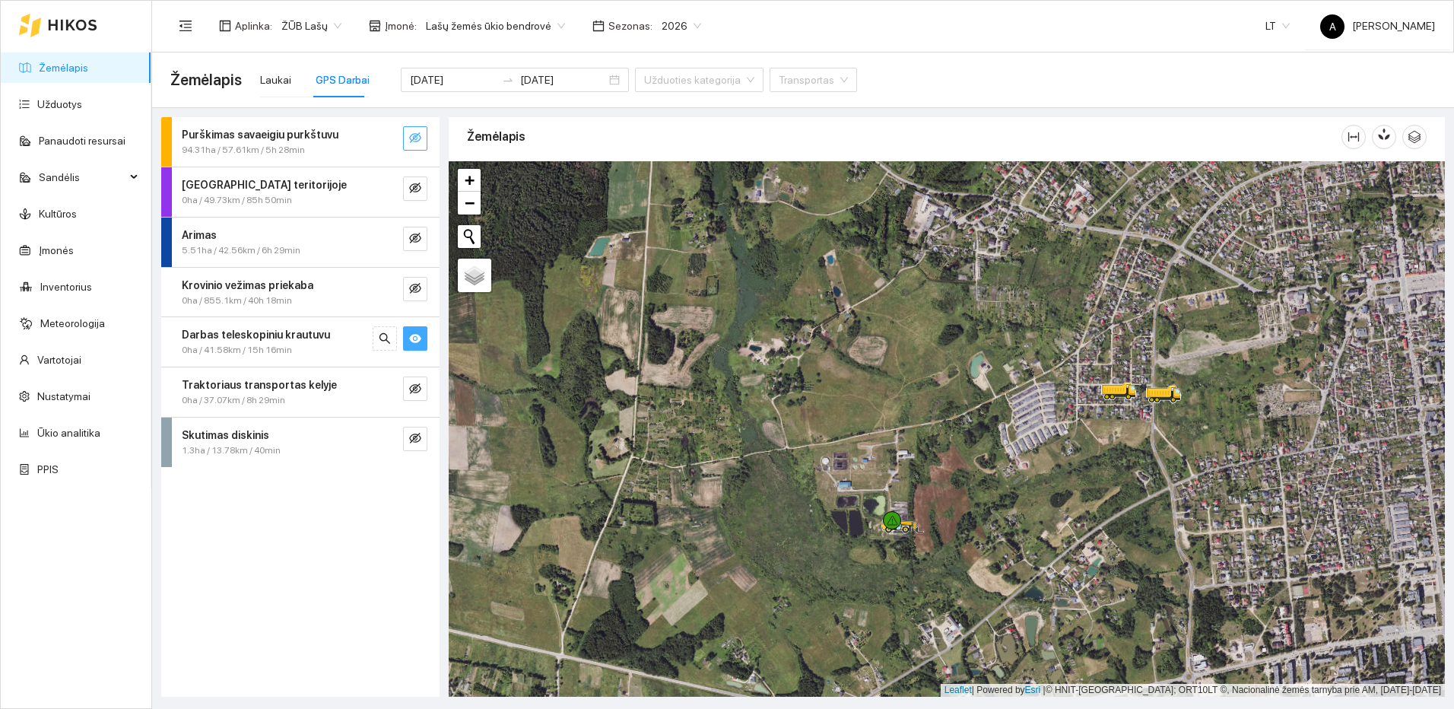
click at [415, 332] on icon "eye" at bounding box center [415, 338] width 12 height 12
click at [421, 144] on icon "eye-invisible" at bounding box center [415, 138] width 12 height 12
click at [397, 144] on div at bounding box center [400, 138] width 55 height 24
click at [389, 142] on icon "search" at bounding box center [384, 137] width 11 height 11
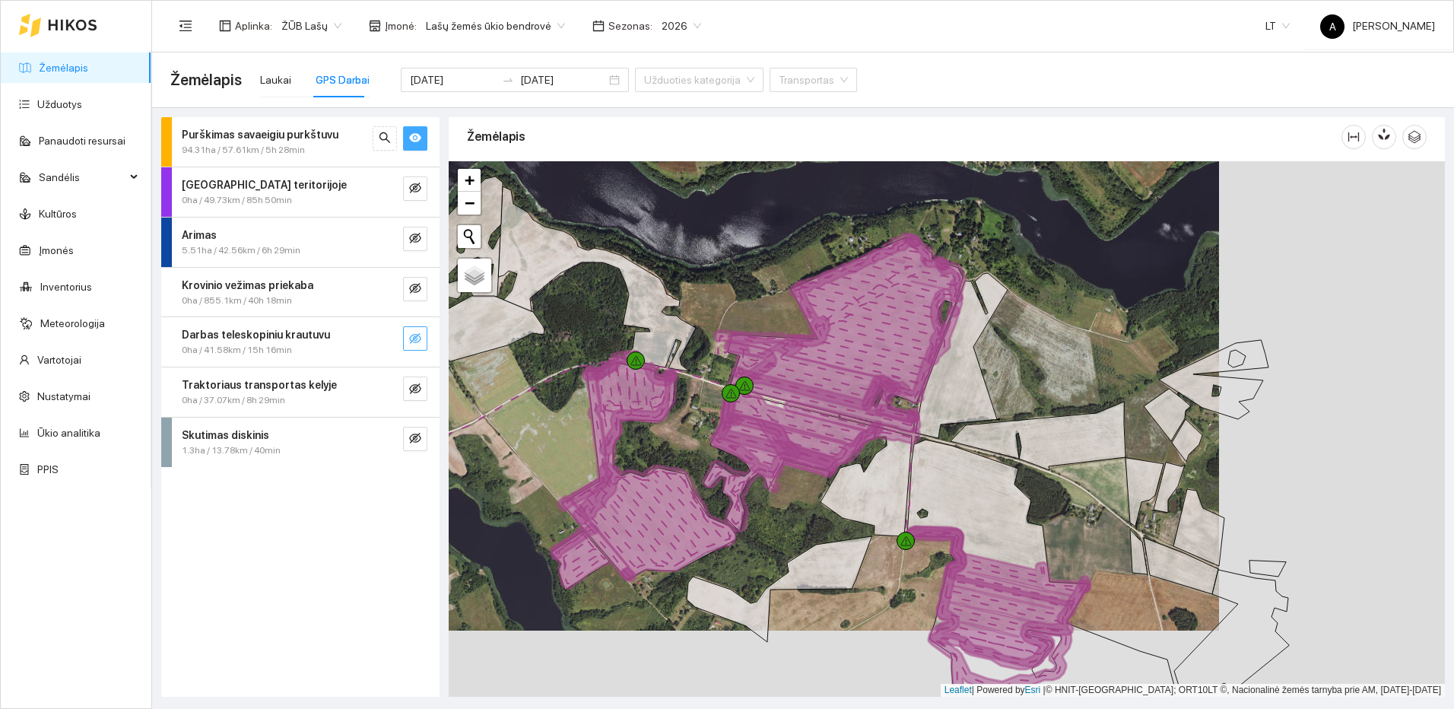
drag, startPoint x: 1071, startPoint y: 555, endPoint x: 843, endPoint y: 493, distance: 236.3
click at [843, 493] on icon at bounding box center [865, 481] width 91 height 109
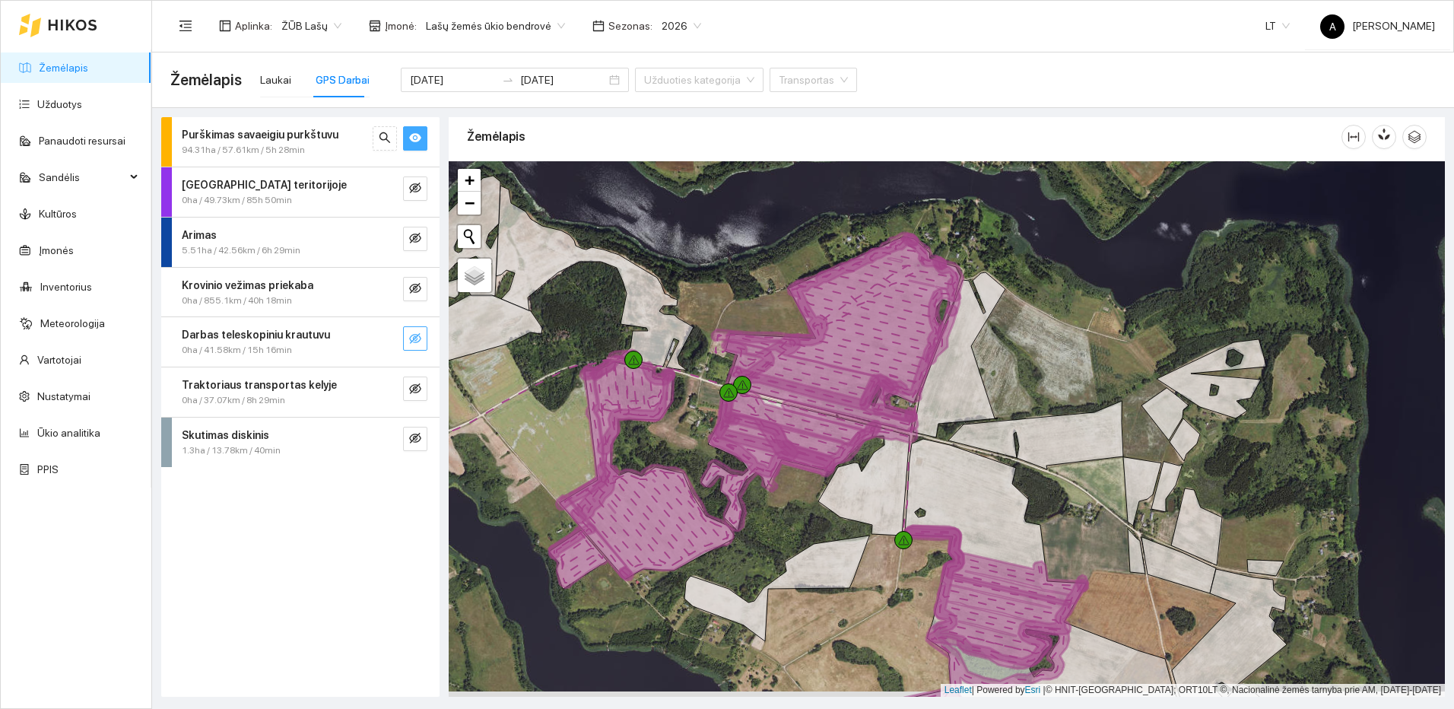
drag, startPoint x: 1060, startPoint y: 584, endPoint x: 934, endPoint y: 265, distance: 343.4
click at [934, 265] on div at bounding box center [947, 428] width 996 height 535
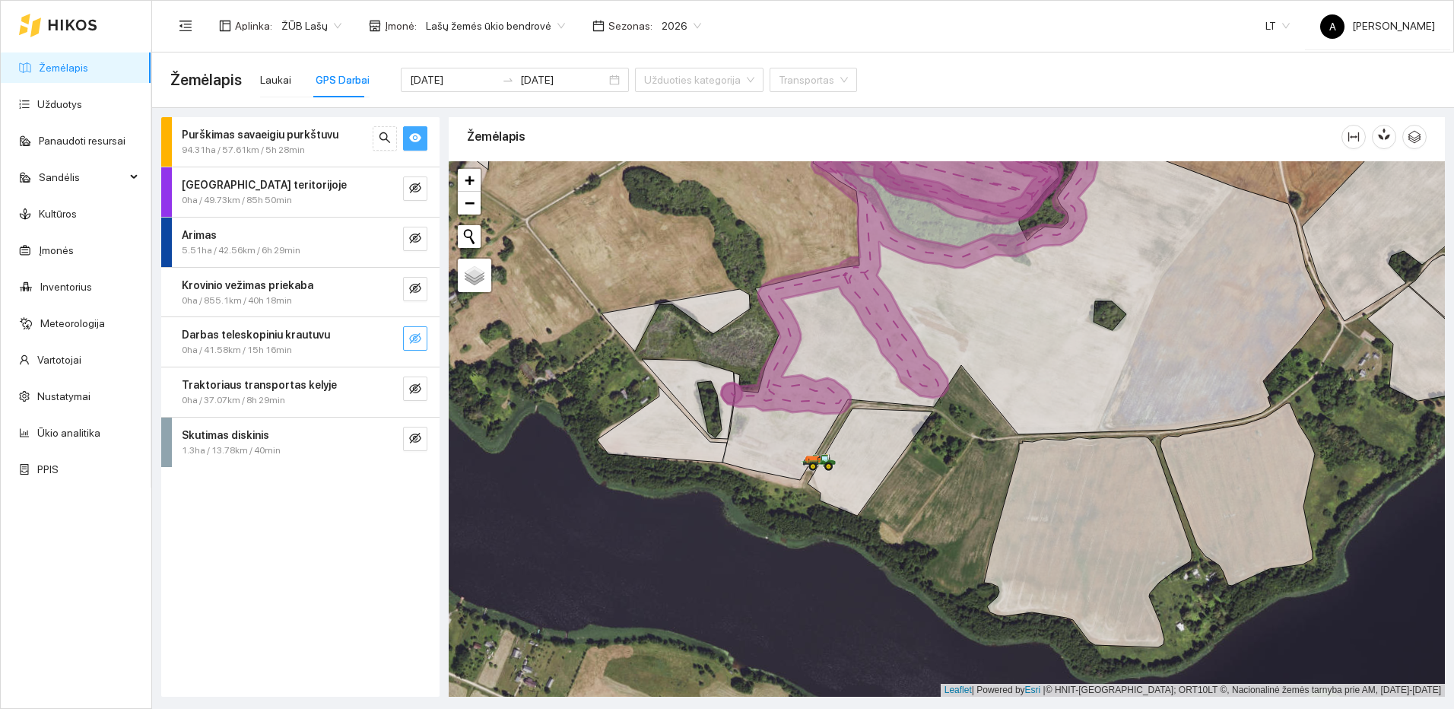
click at [414, 140] on icon "eye" at bounding box center [415, 138] width 12 height 9
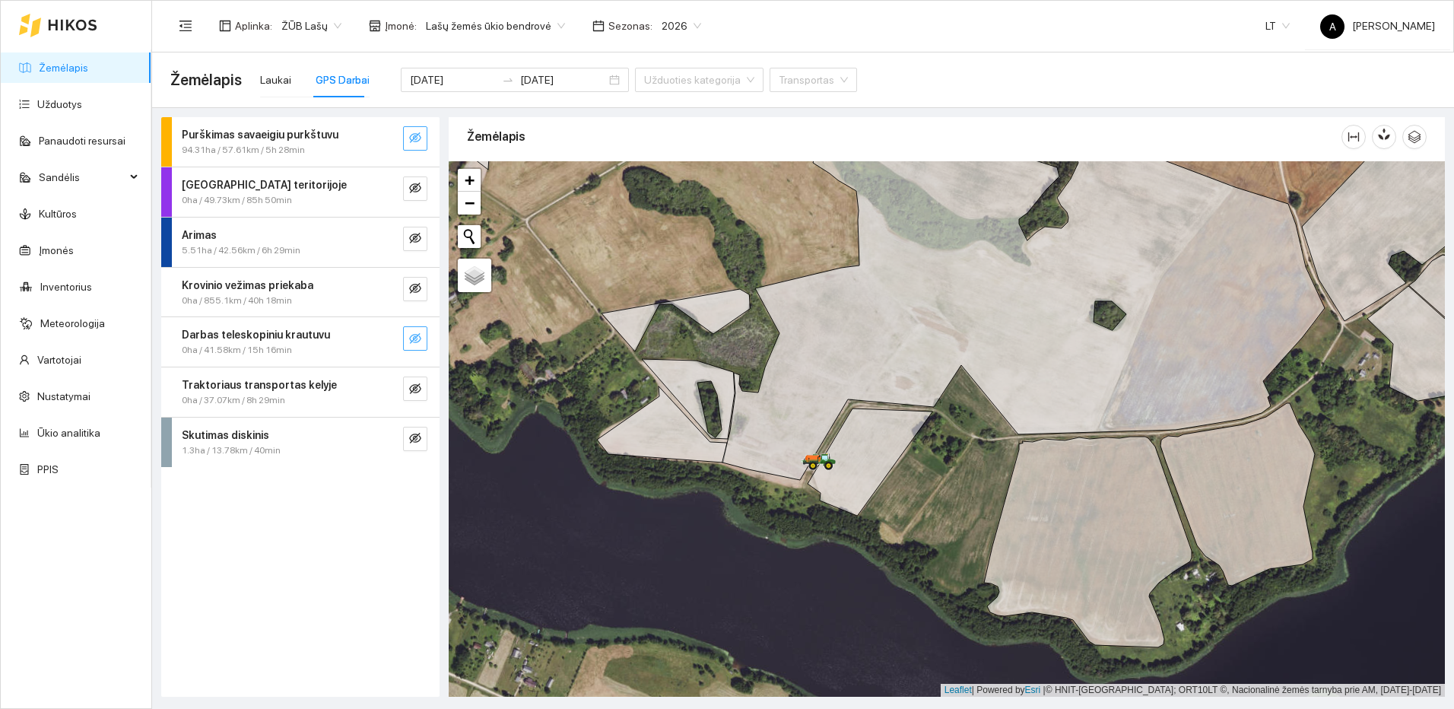
click at [414, 140] on icon "eye-invisible" at bounding box center [415, 138] width 12 height 12
